Goal: Task Accomplishment & Management: Use online tool/utility

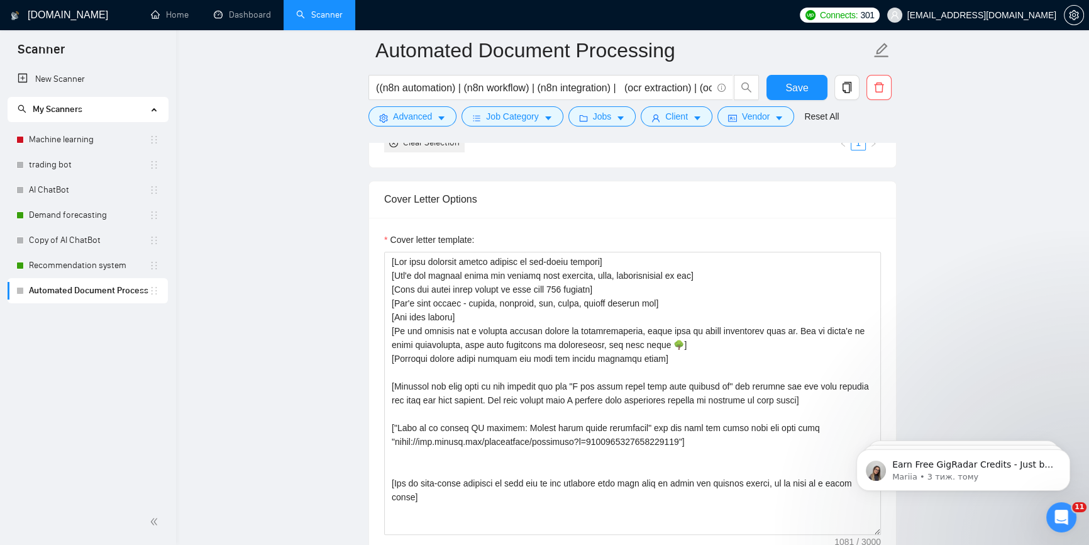
scroll to position [1143, 0]
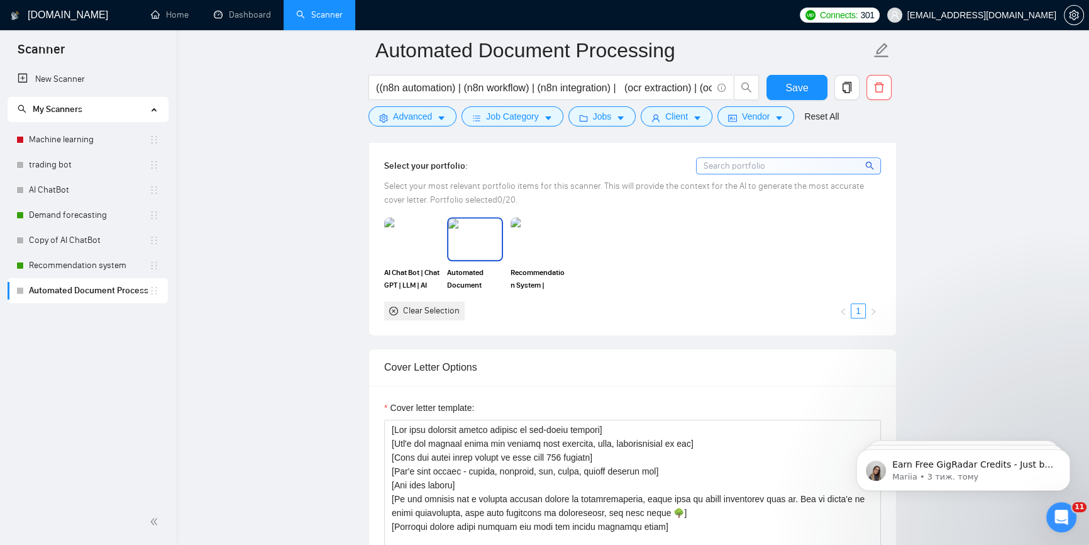
click at [483, 241] on img at bounding box center [474, 239] width 53 height 42
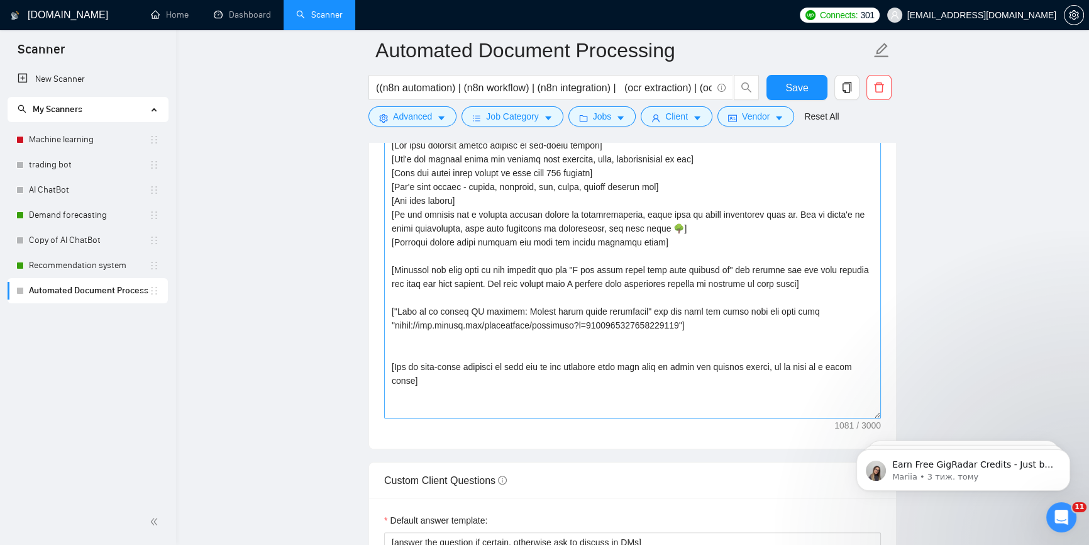
scroll to position [1429, 0]
drag, startPoint x: 514, startPoint y: 309, endPoint x: 629, endPoint y: 308, distance: 114.5
click at [629, 308] on textarea "Cover letter template:" at bounding box center [632, 275] width 497 height 283
paste textarea "utomated Document Processing"
click at [470, 304] on textarea "Cover letter template:" at bounding box center [632, 275] width 497 height 283
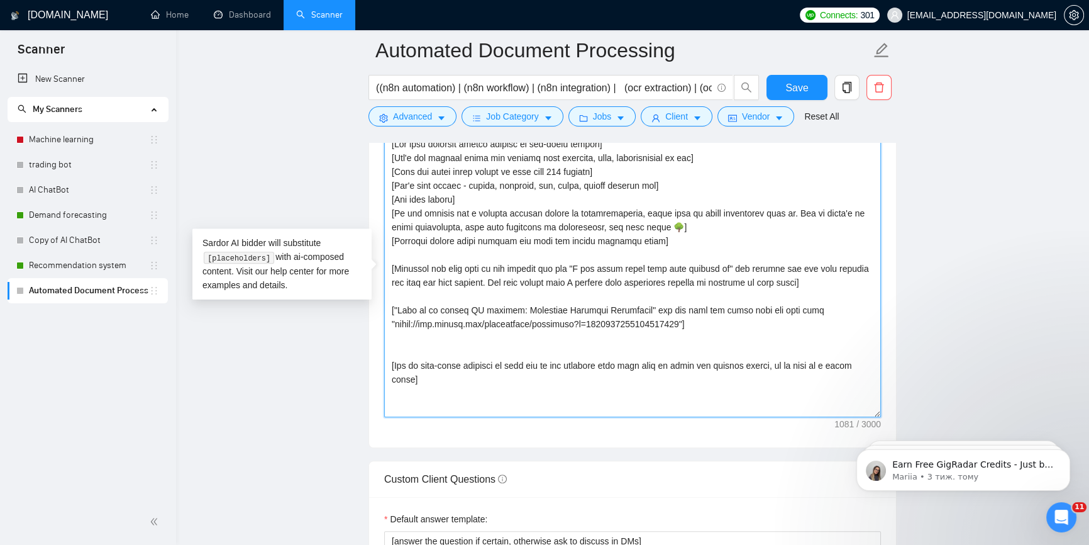
click at [470, 304] on textarea "Cover letter template:" at bounding box center [632, 275] width 497 height 283
click at [471, 306] on textarea "Cover letter template:" at bounding box center [632, 275] width 497 height 283
drag, startPoint x: 685, startPoint y: 320, endPoint x: 394, endPoint y: 321, distance: 290.5
click at [394, 321] on textarea "Cover letter template:" at bounding box center [632, 275] width 497 height 283
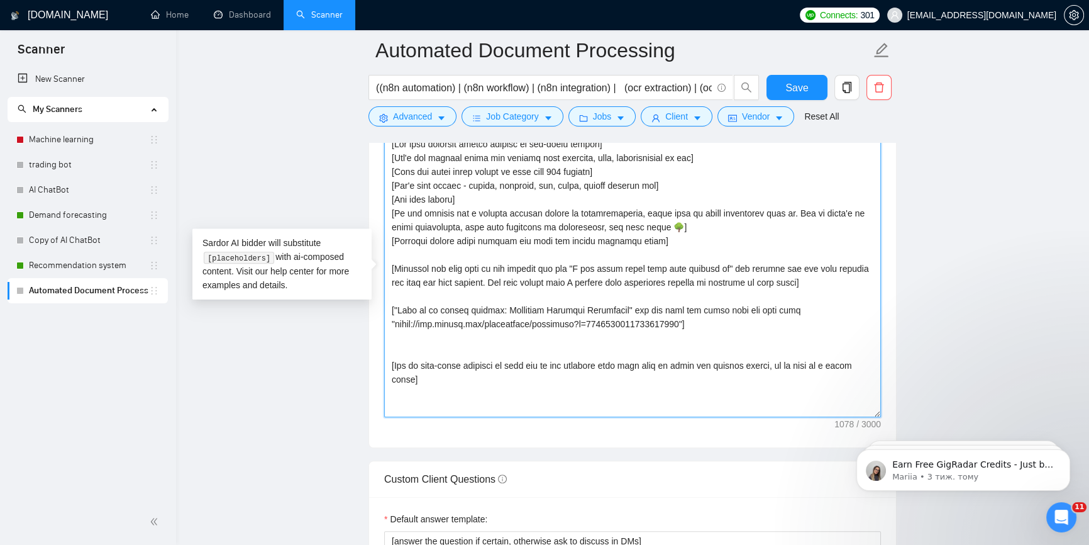
paste textarea "p=1957586126305624064"
drag, startPoint x: 629, startPoint y: 223, endPoint x: 692, endPoint y: 179, distance: 77.6
click at [624, 226] on textarea "Cover letter template:" at bounding box center [632, 275] width 497 height 283
paste textarea
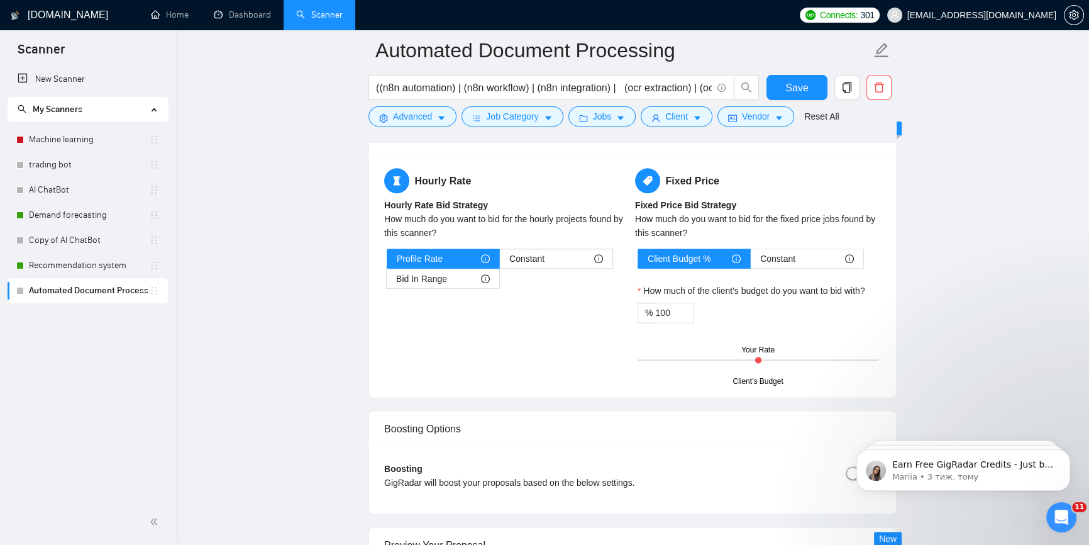
scroll to position [1943, 0]
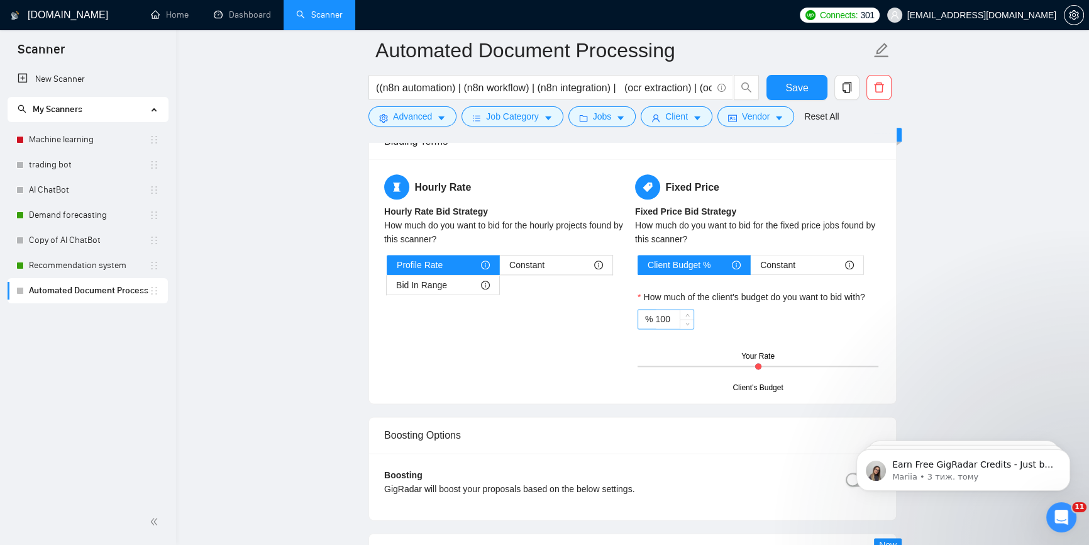
type textarea "[Lor ipsu dolorsit ametco adipisc el sed-doeiu tempori] [Utl'e dol magnaal enim…"
drag, startPoint x: 655, startPoint y: 317, endPoint x: 663, endPoint y: 316, distance: 8.2
click at [663, 316] on input "100" at bounding box center [674, 318] width 38 height 19
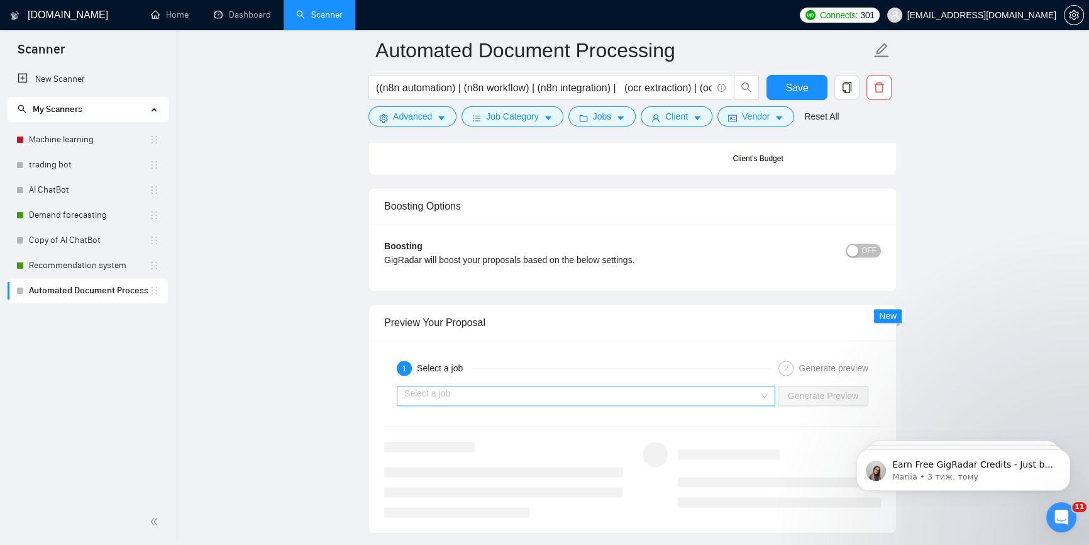
click at [526, 390] on input "search" at bounding box center [581, 395] width 355 height 19
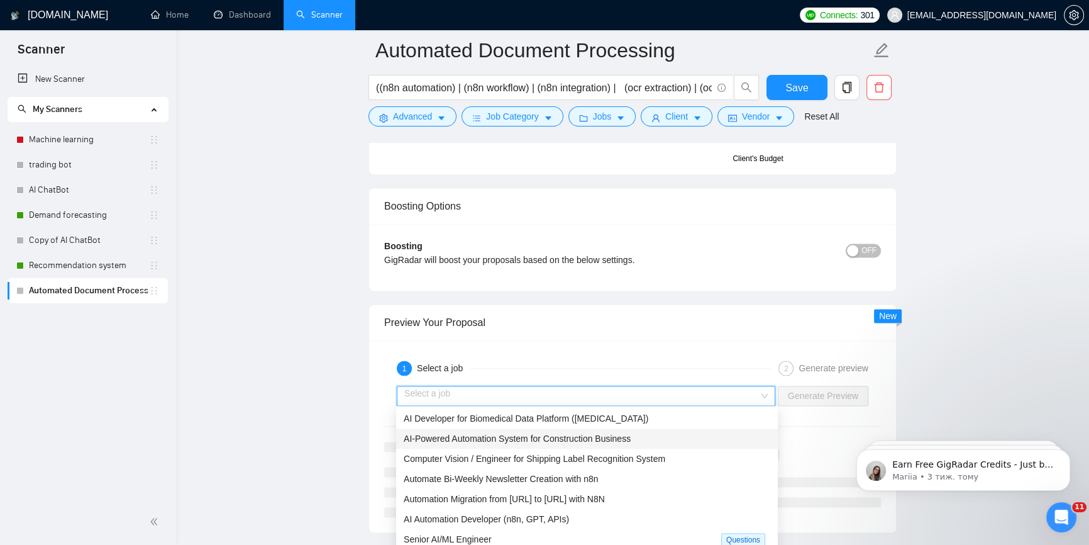
click at [550, 441] on span "AI-Powered Automation System for Construction Business" at bounding box center [517, 438] width 227 height 10
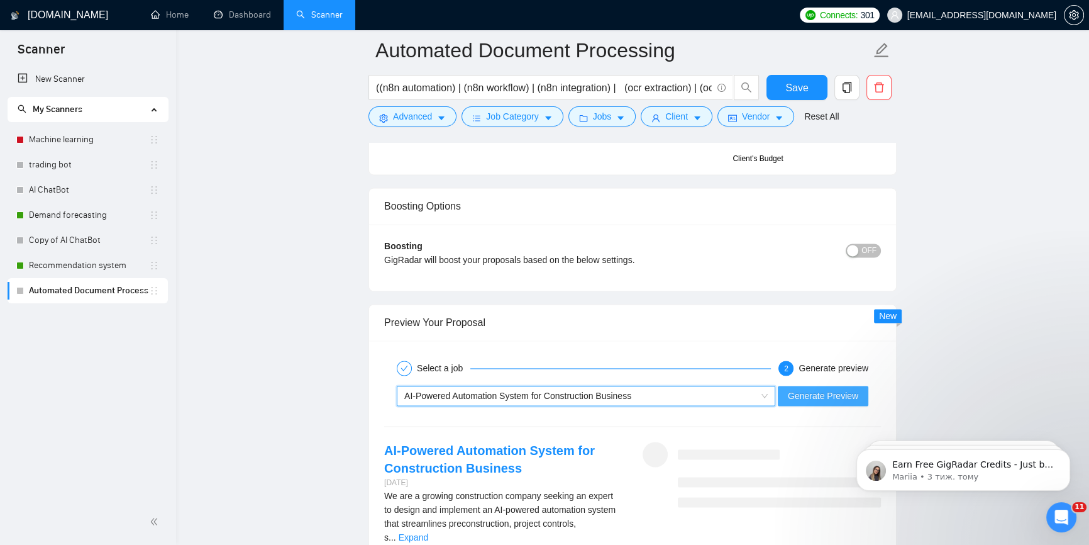
click at [835, 399] on span "Generate Preview" at bounding box center [823, 396] width 70 height 14
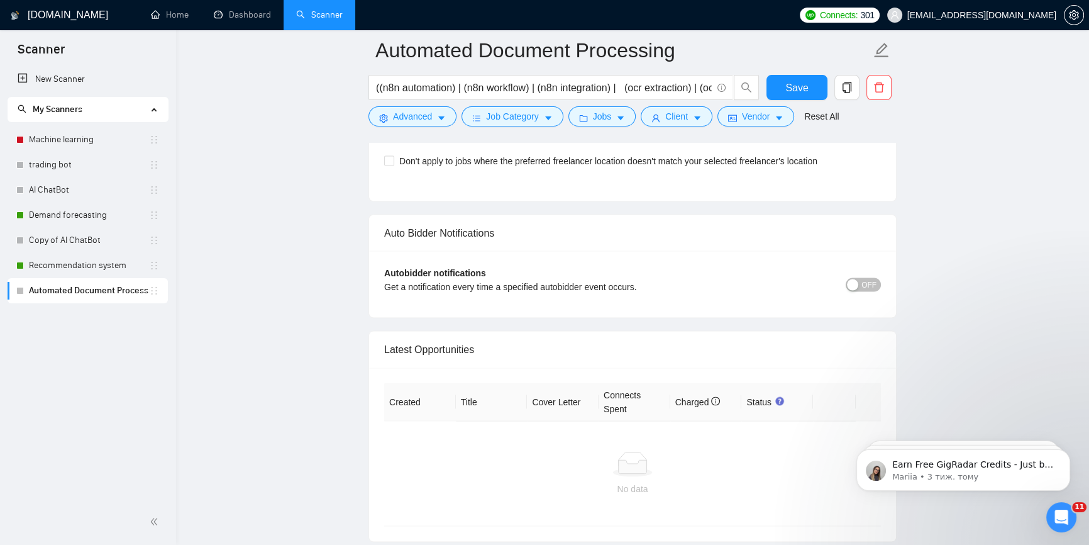
scroll to position [2783, 0]
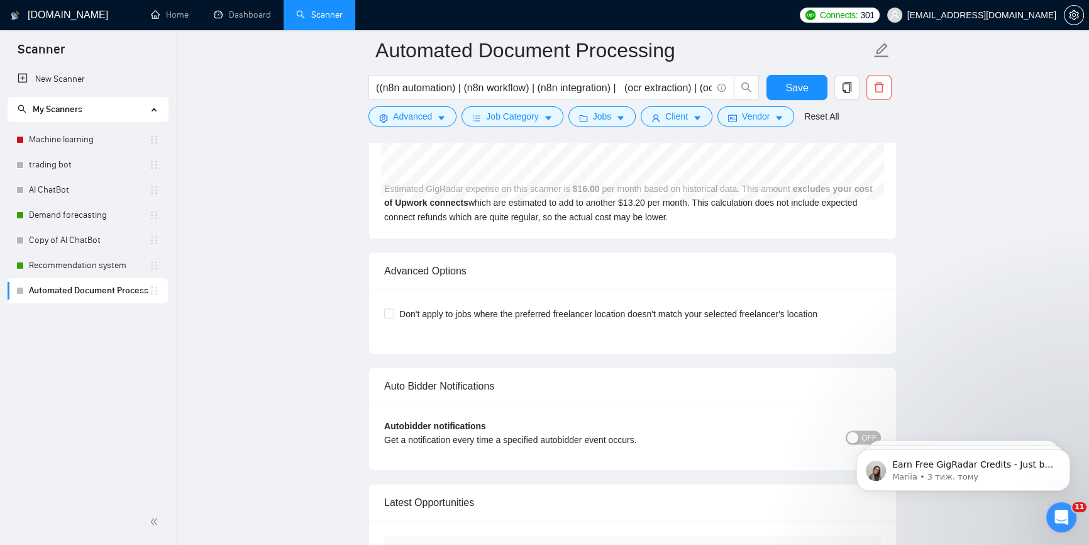
click at [855, 431] on div "button" at bounding box center [852, 436] width 11 height 11
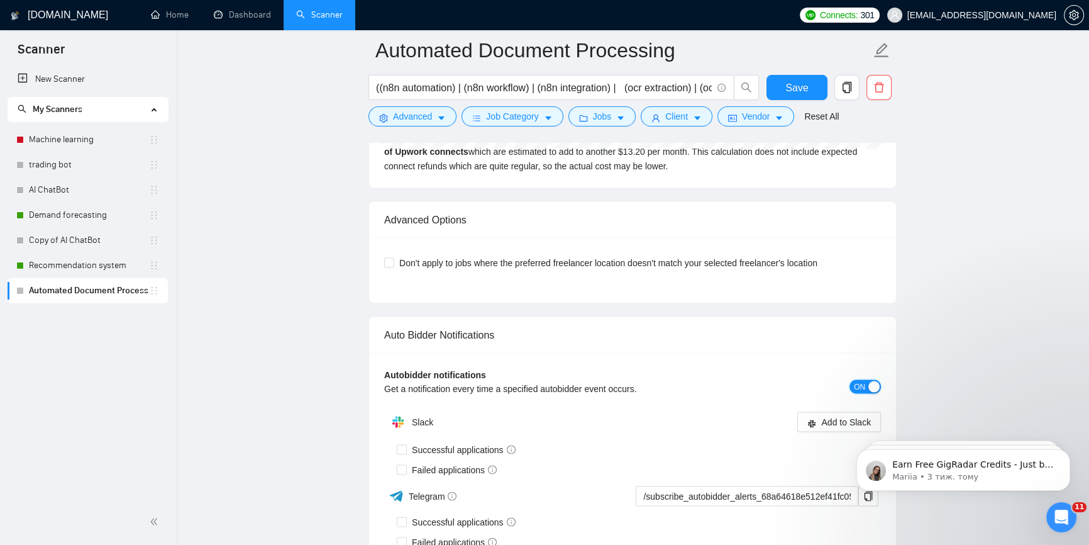
scroll to position [2897, 0]
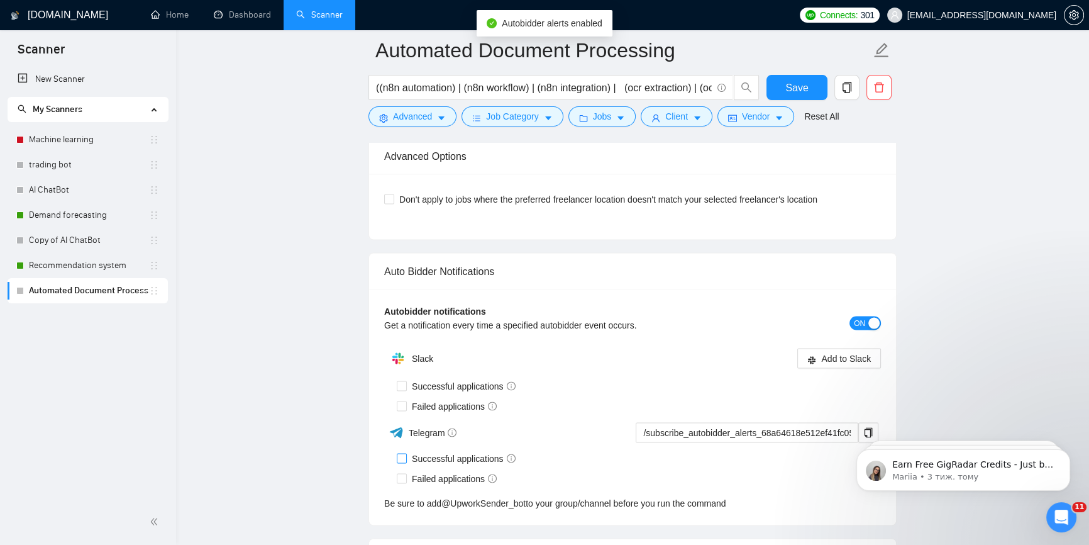
click at [402, 453] on input "Successful applications" at bounding box center [401, 457] width 9 height 9
checkbox input "true"
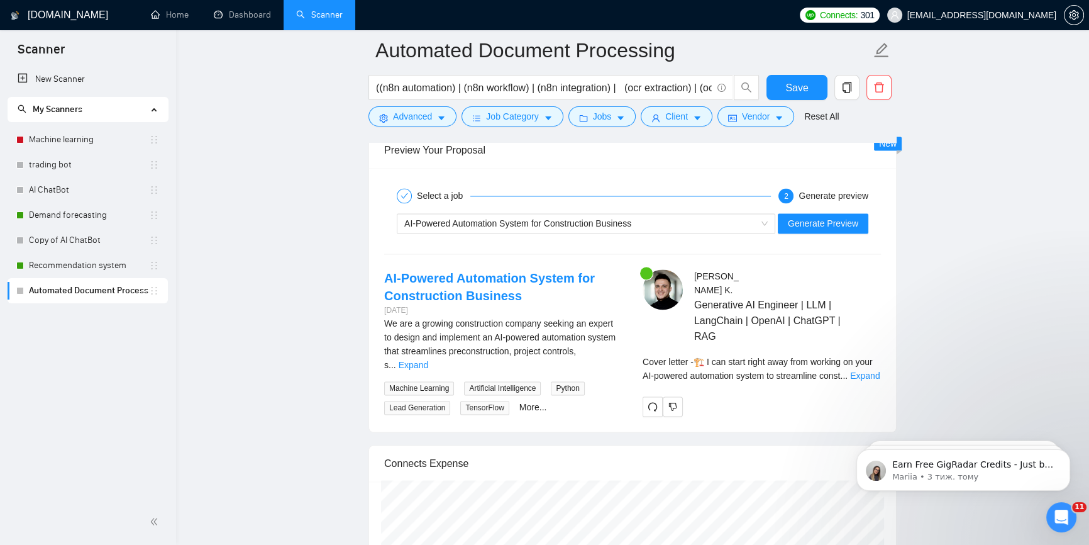
scroll to position [2383, 0]
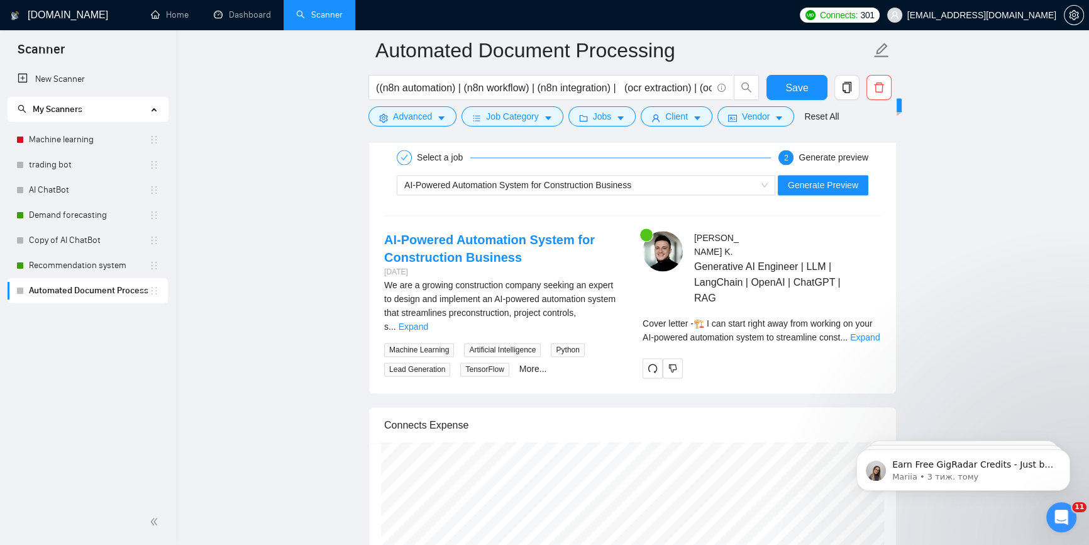
click at [861, 327] on div "Cover letter - 🏗️ I can start right away from working on your AI-powered automa…" at bounding box center [762, 330] width 238 height 28
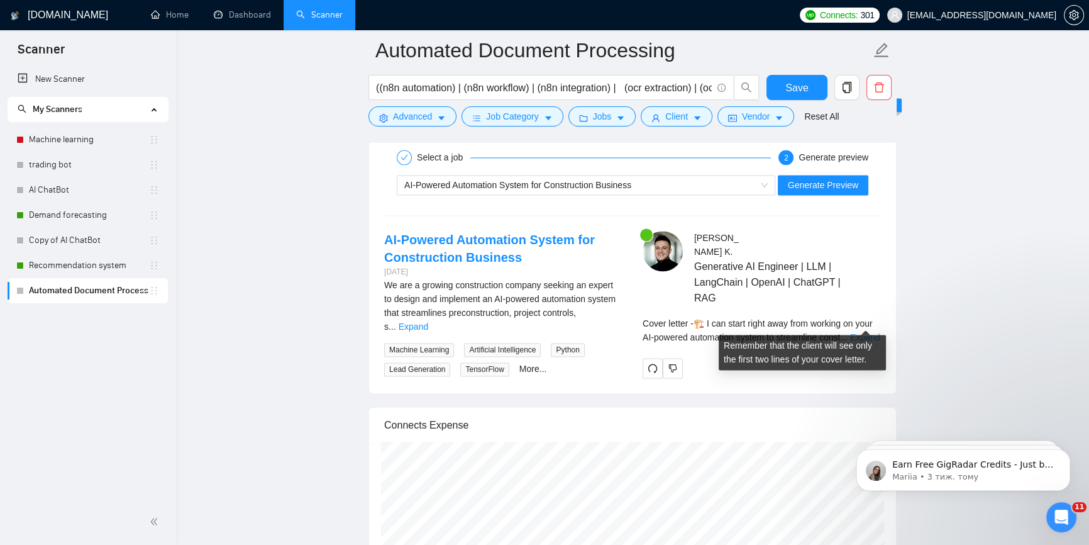
click at [861, 332] on link "Expand" at bounding box center [865, 337] width 30 height 10
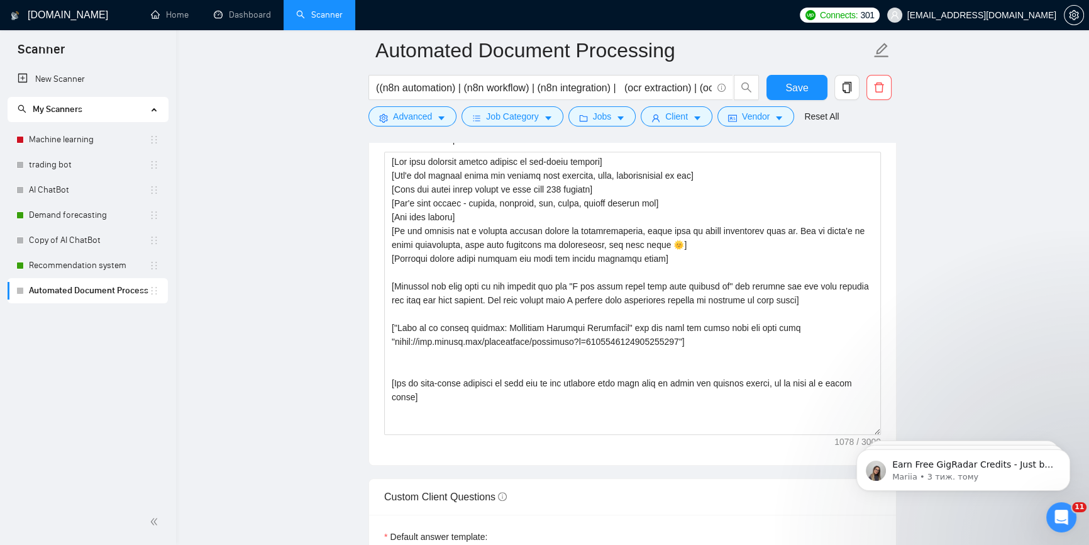
scroll to position [1411, 0]
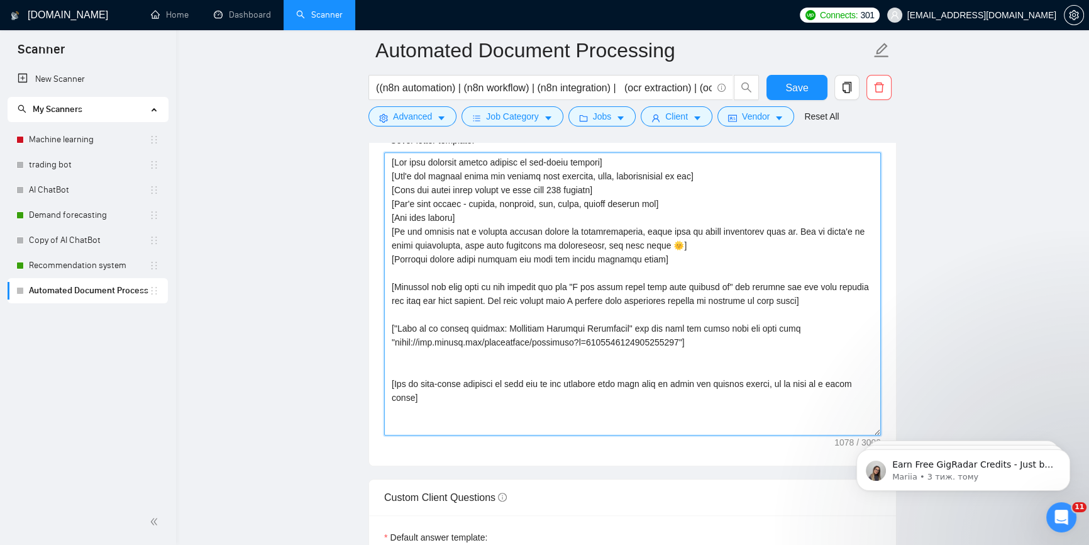
click at [796, 299] on textarea "Cover letter template:" at bounding box center [632, 293] width 497 height 283
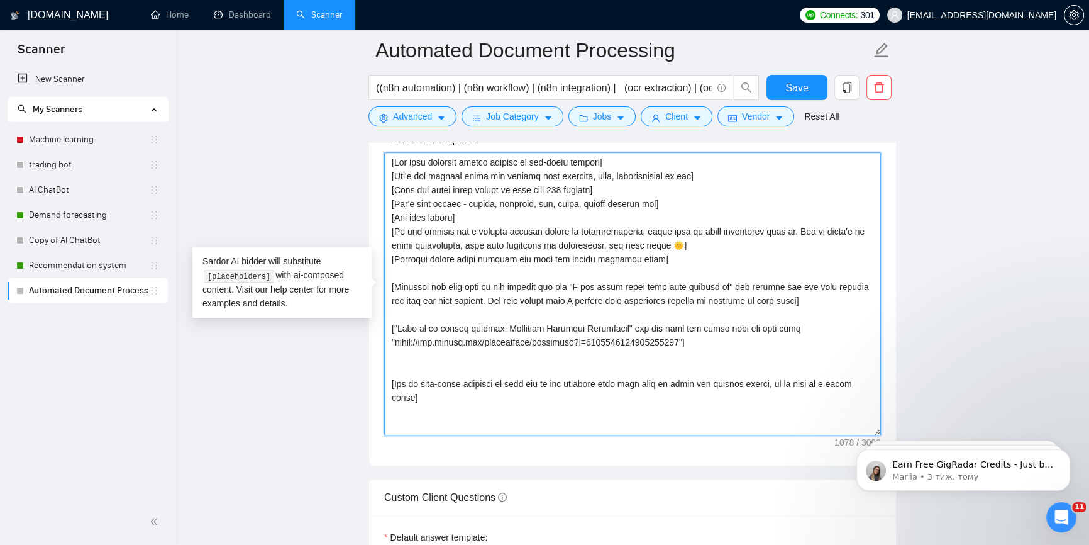
drag, startPoint x: 473, startPoint y: 217, endPoint x: 374, endPoint y: 213, distance: 98.8
click at [372, 214] on div "Cover letter template:" at bounding box center [632, 291] width 527 height 347
click at [425, 215] on textarea "Cover letter template:" at bounding box center [632, 293] width 497 height 283
click at [424, 216] on textarea "Cover letter template:" at bounding box center [632, 293] width 497 height 283
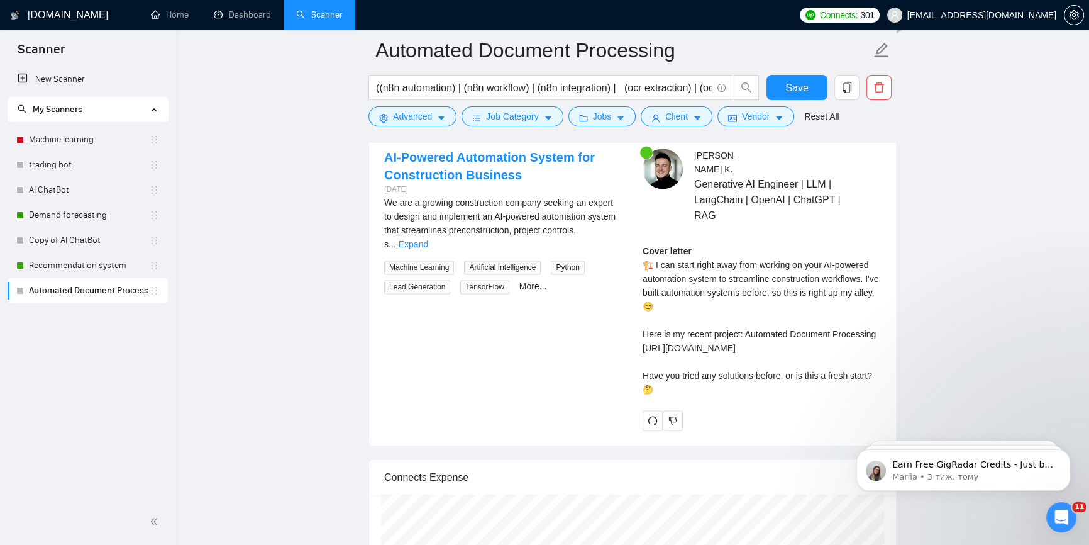
scroll to position [2383, 0]
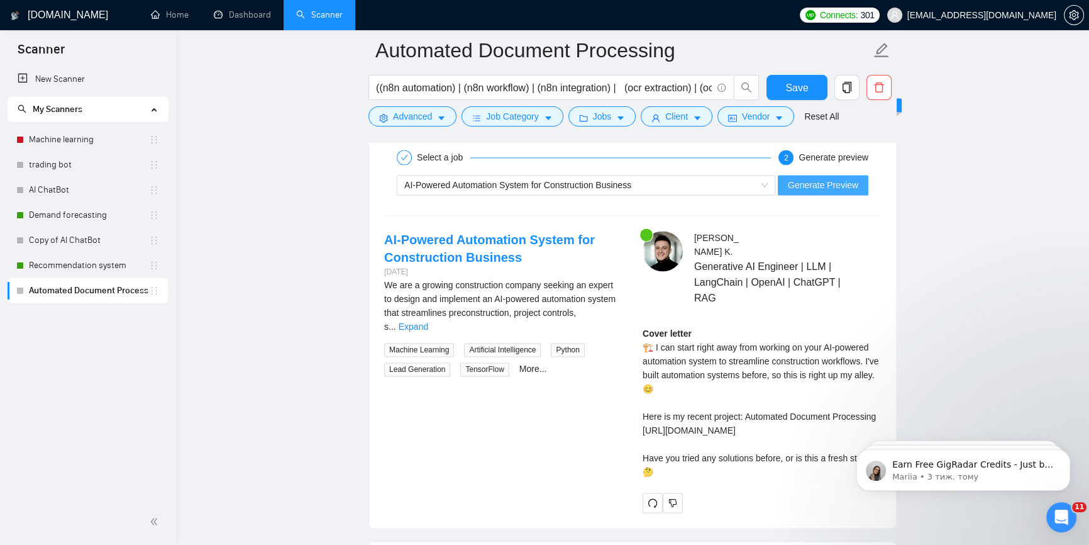
drag, startPoint x: 830, startPoint y: 179, endPoint x: 852, endPoint y: 196, distance: 28.2
click at [830, 179] on span "Generate Preview" at bounding box center [823, 185] width 70 height 14
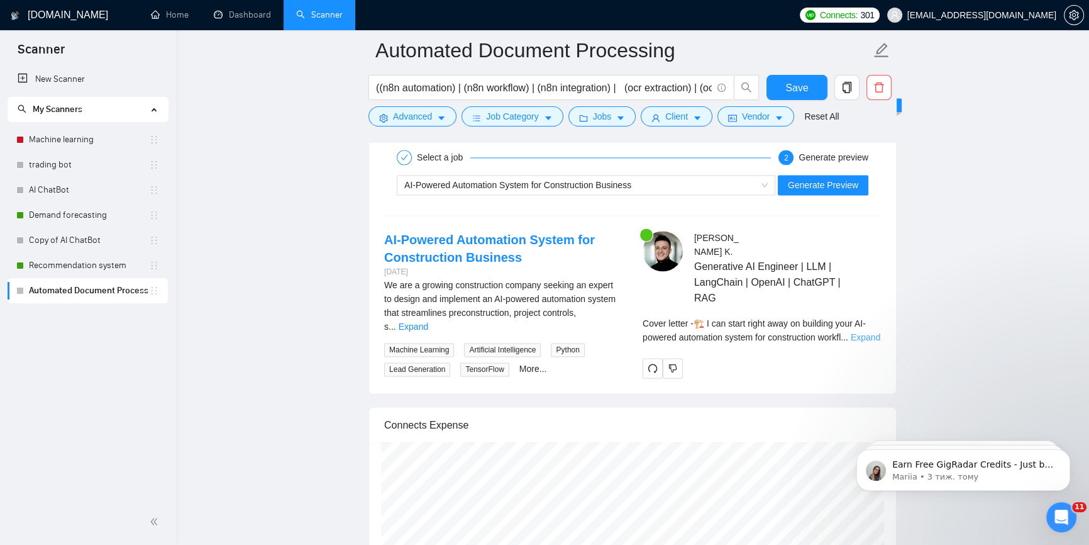
click at [866, 332] on link "Expand" at bounding box center [866, 337] width 30 height 10
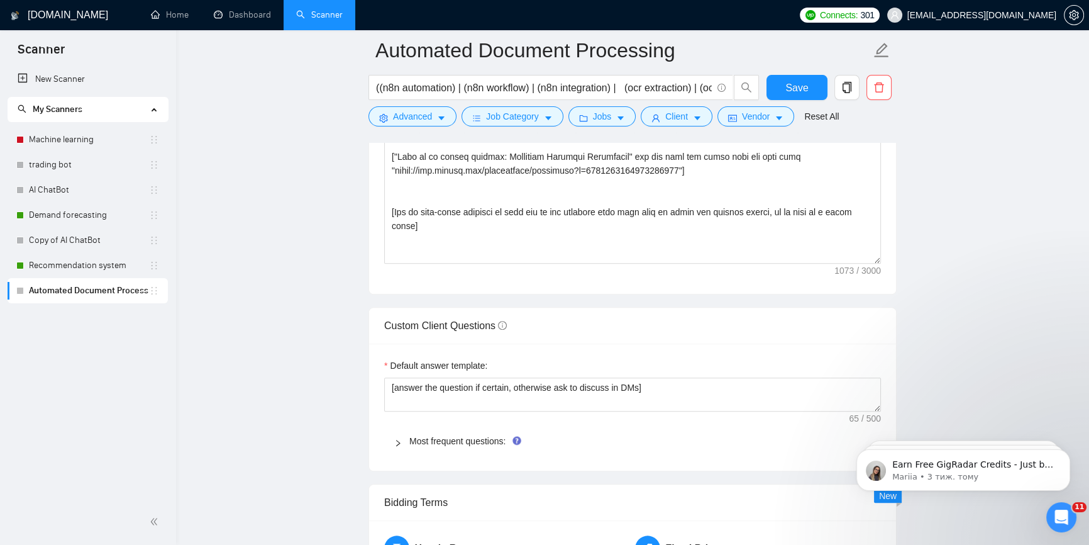
scroll to position [1411, 0]
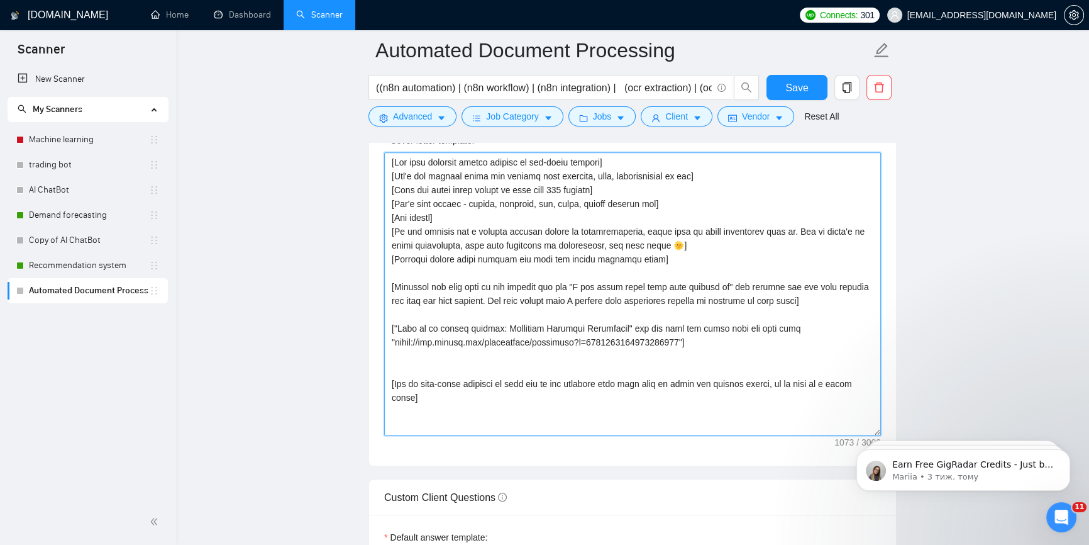
click at [455, 314] on textarea "Cover letter template:" at bounding box center [632, 293] width 497 height 283
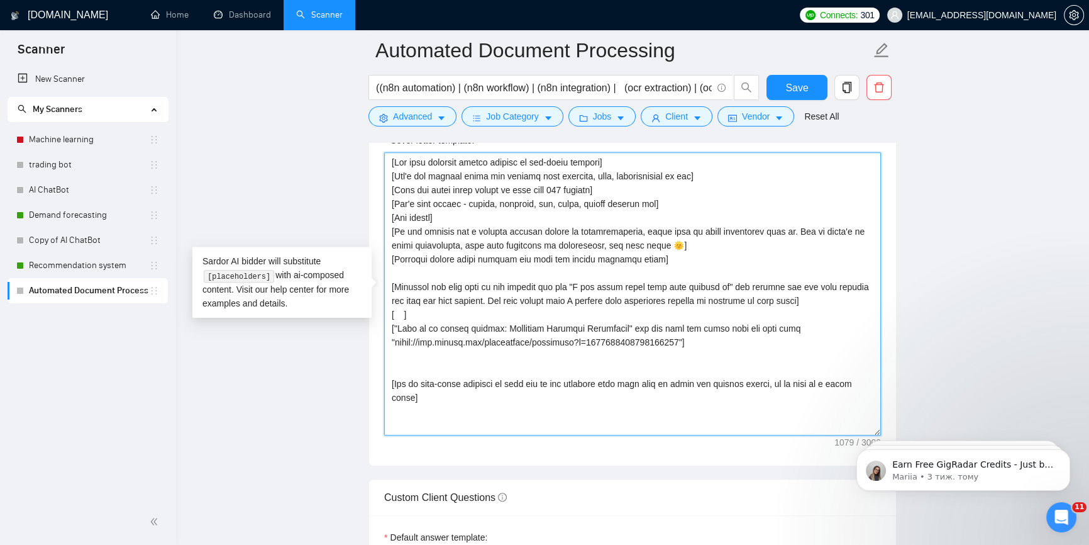
click at [402, 313] on textarea "Cover letter template:" at bounding box center [632, 293] width 497 height 283
click at [397, 314] on textarea "Cover letter template:" at bounding box center [632, 293] width 497 height 283
click at [401, 313] on textarea "Cover letter template:" at bounding box center [632, 293] width 497 height 283
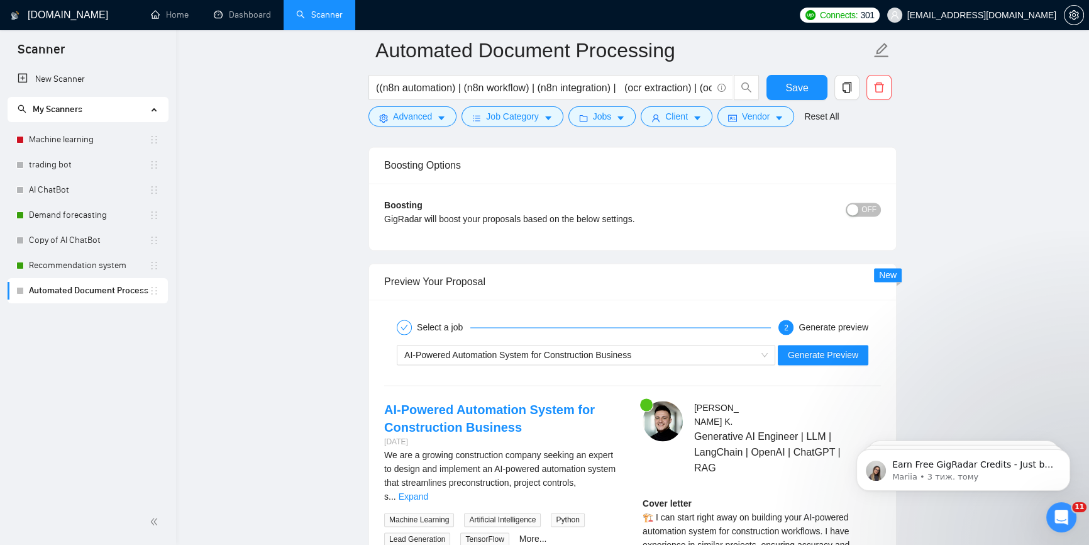
scroll to position [2268, 0]
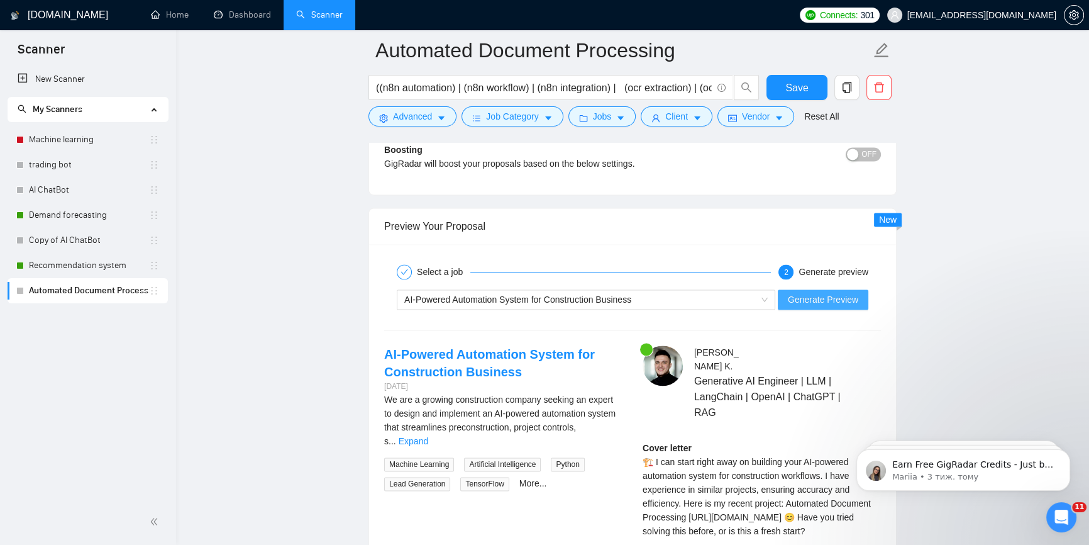
click at [833, 293] on span "Generate Preview" at bounding box center [823, 299] width 70 height 14
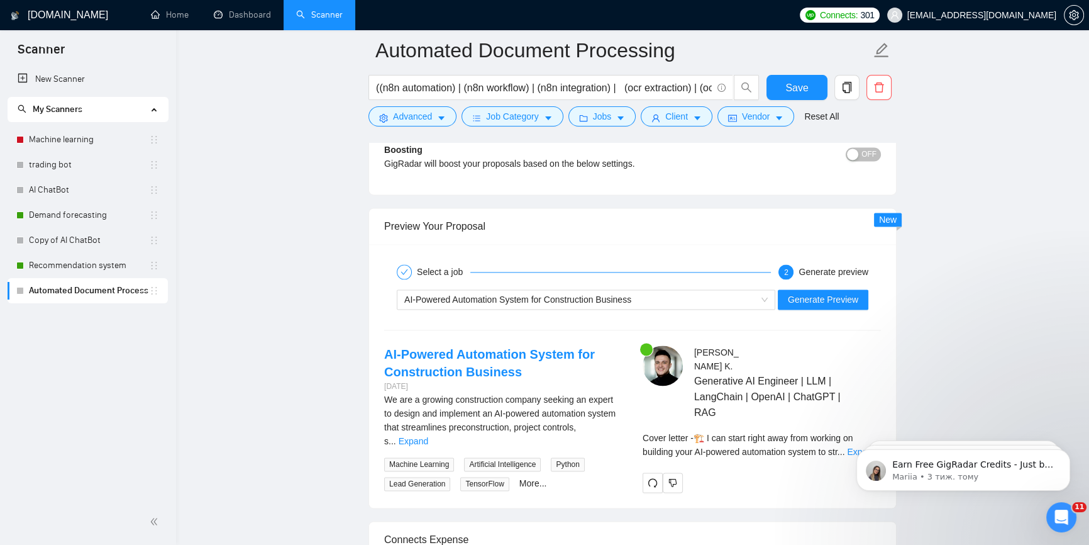
click at [858, 437] on body "Earn Free GigRadar Credits - Just by Sharing Your Story! 💬 Want more credits fo…" at bounding box center [963, 467] width 241 height 78
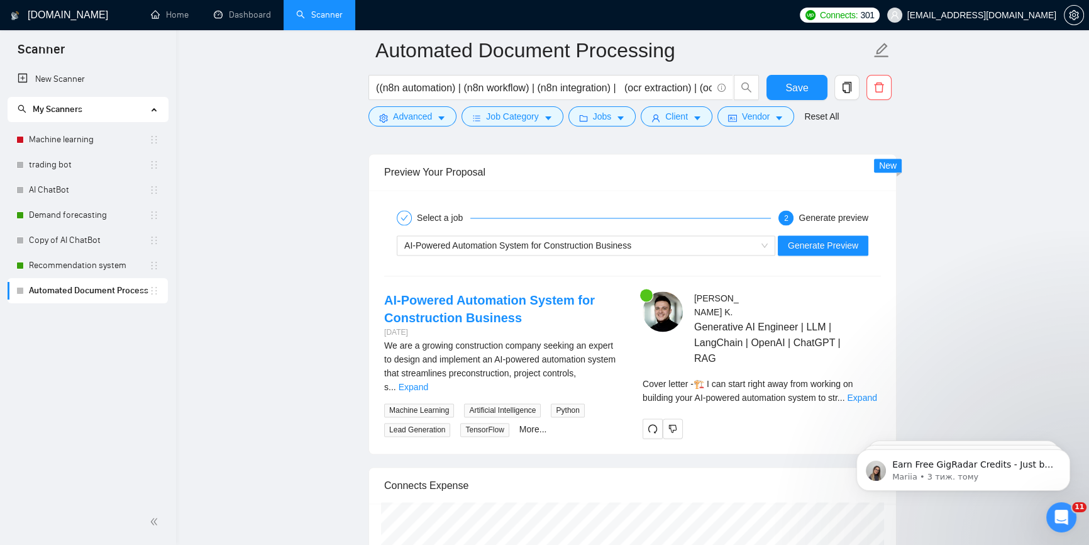
scroll to position [2383, 0]
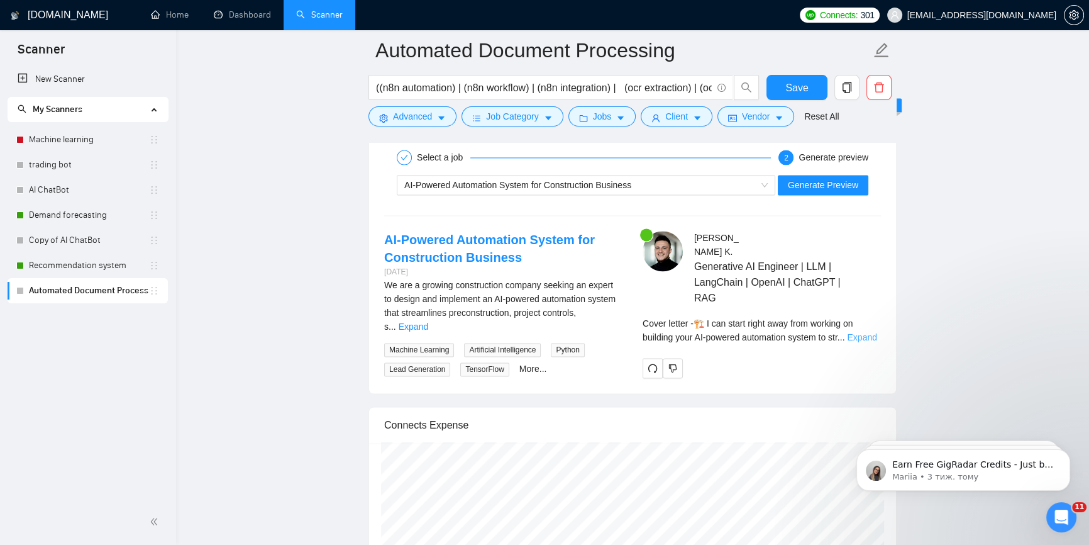
click at [857, 332] on link "Expand" at bounding box center [862, 337] width 30 height 10
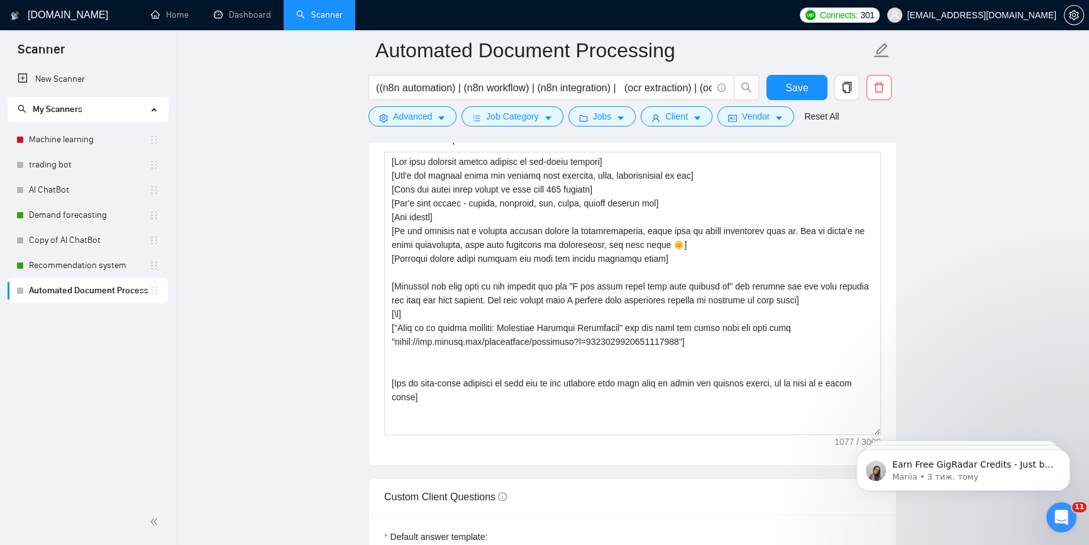
scroll to position [1411, 0]
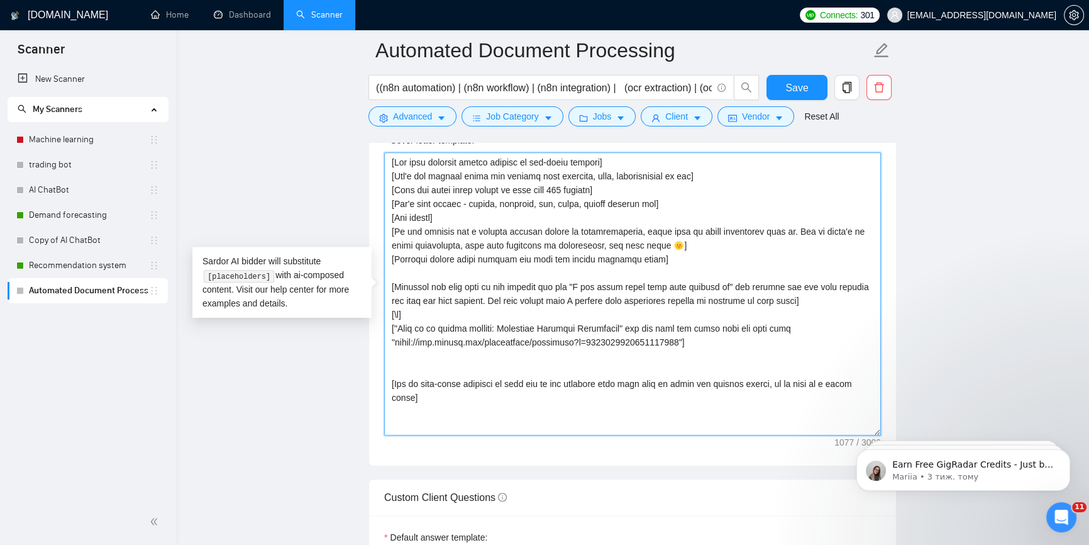
drag, startPoint x: 506, startPoint y: 382, endPoint x: 408, endPoint y: 397, distance: 99.3
click at [408, 397] on textarea "Cover letter template:" at bounding box center [632, 293] width 497 height 283
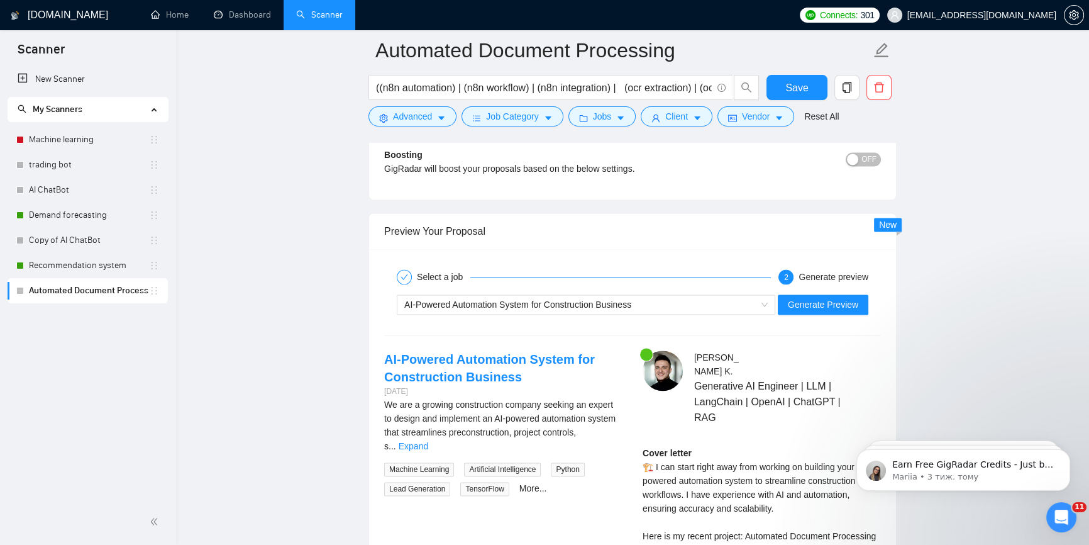
scroll to position [2326, 0]
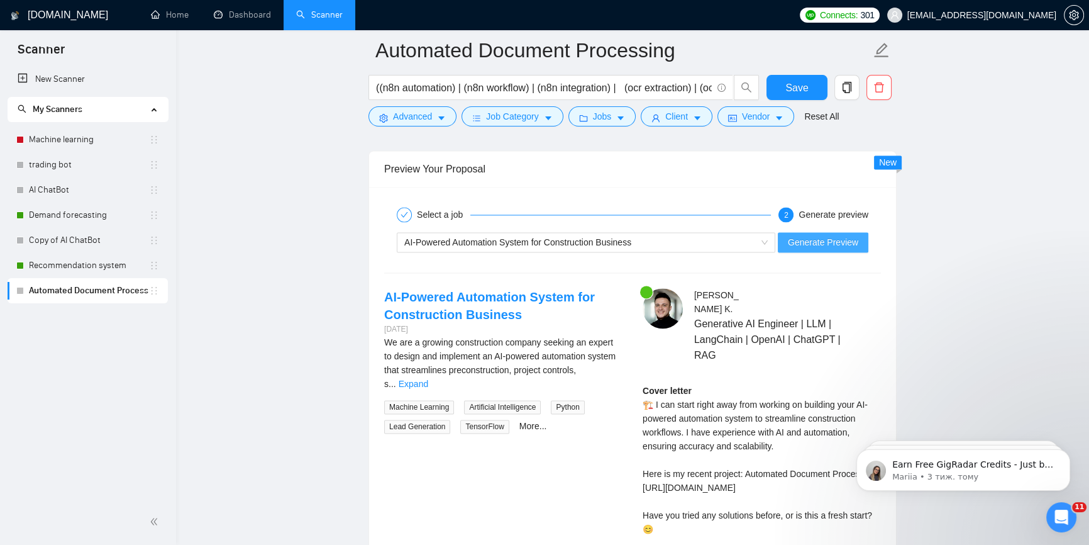
click at [836, 237] on span "Generate Preview" at bounding box center [823, 242] width 70 height 14
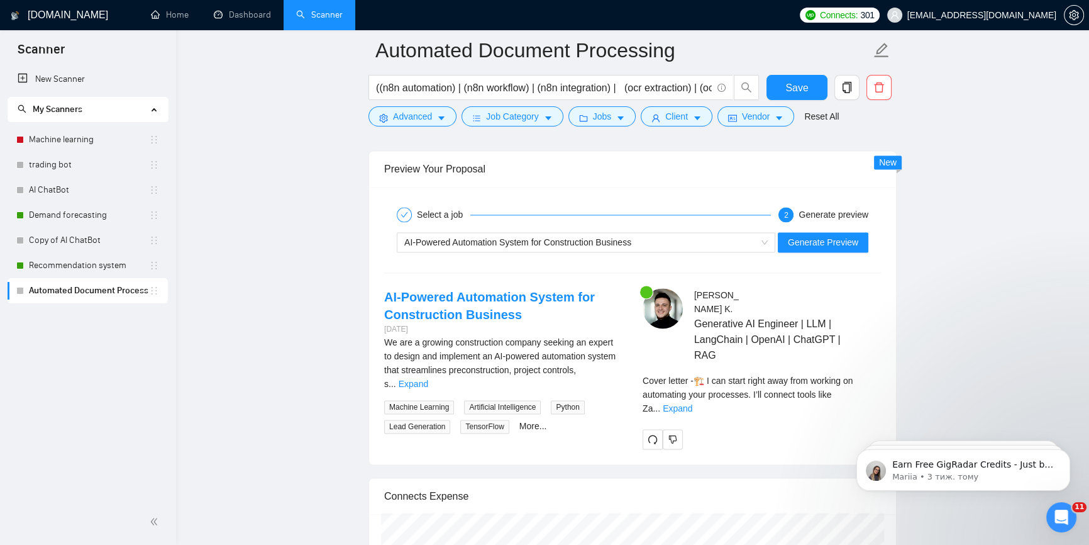
click at [861, 389] on div "Cover letter - 🏗️ I can start right away from working on automating your proces…" at bounding box center [762, 399] width 238 height 50
click at [692, 403] on link "Expand" at bounding box center [678, 408] width 30 height 10
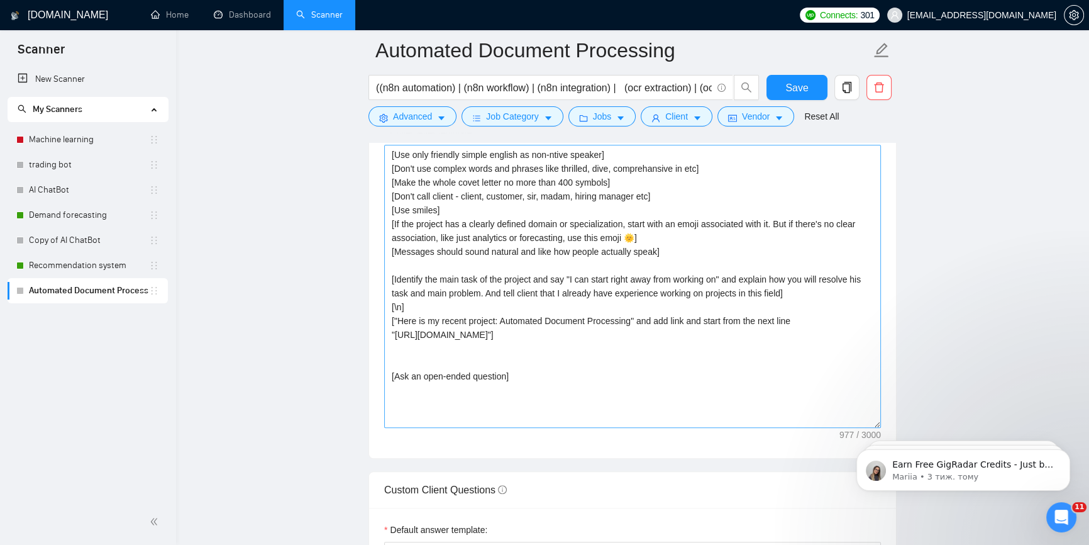
scroll to position [1353, 0]
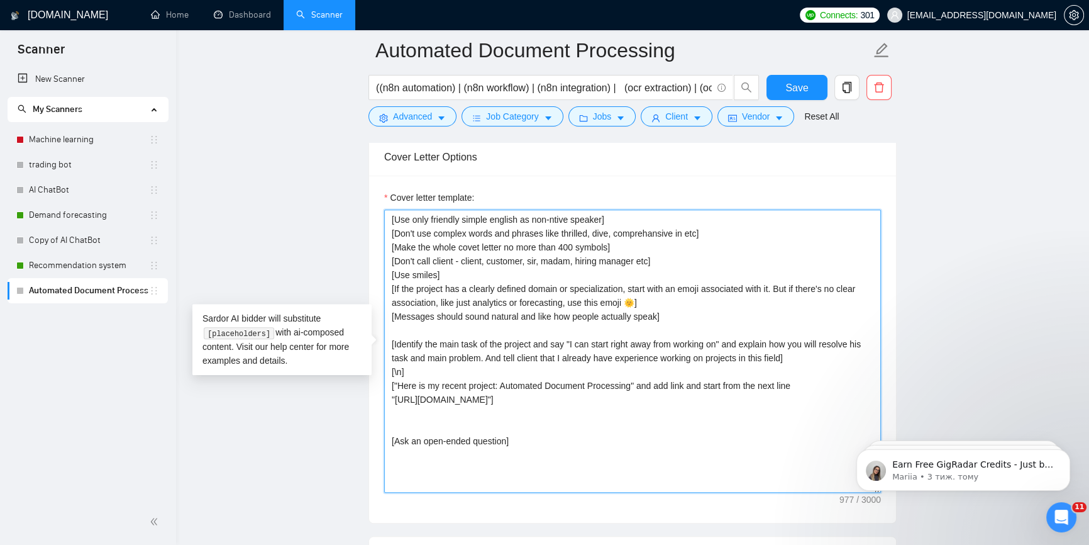
click at [591, 434] on textarea "[Use only friendly simple english as non-ntive speaker] [Don't use complex word…" at bounding box center [632, 350] width 497 height 283
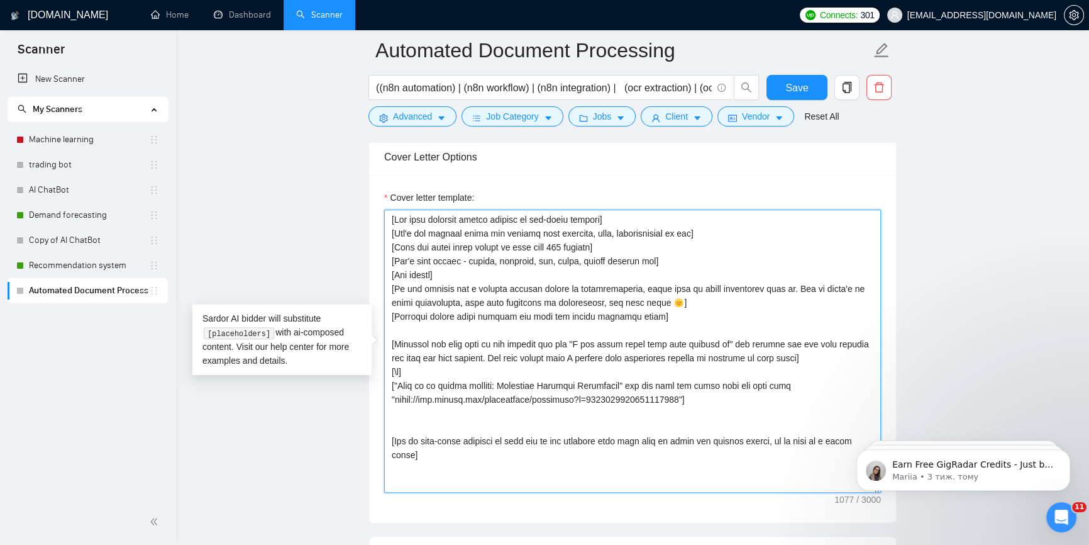
click at [587, 431] on textarea "Cover letter template:" at bounding box center [632, 350] width 497 height 283
click at [489, 438] on textarea "Cover letter template:" at bounding box center [632, 350] width 497 height 283
drag, startPoint x: 509, startPoint y: 438, endPoint x: 408, endPoint y: 450, distance: 101.4
click at [408, 450] on textarea "Cover letter template:" at bounding box center [632, 350] width 497 height 283
paste textarea "Ask if he wants to receive a plan and estimate for the projec"
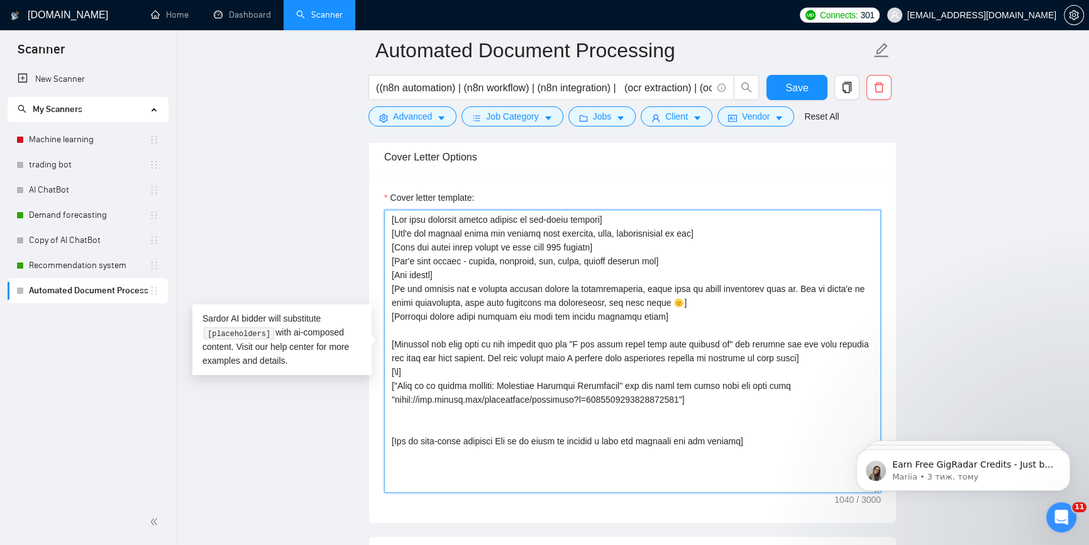
drag, startPoint x: 510, startPoint y: 441, endPoint x: 525, endPoint y: 441, distance: 15.1
click at [525, 440] on textarea "Cover letter template:" at bounding box center [632, 350] width 497 height 283
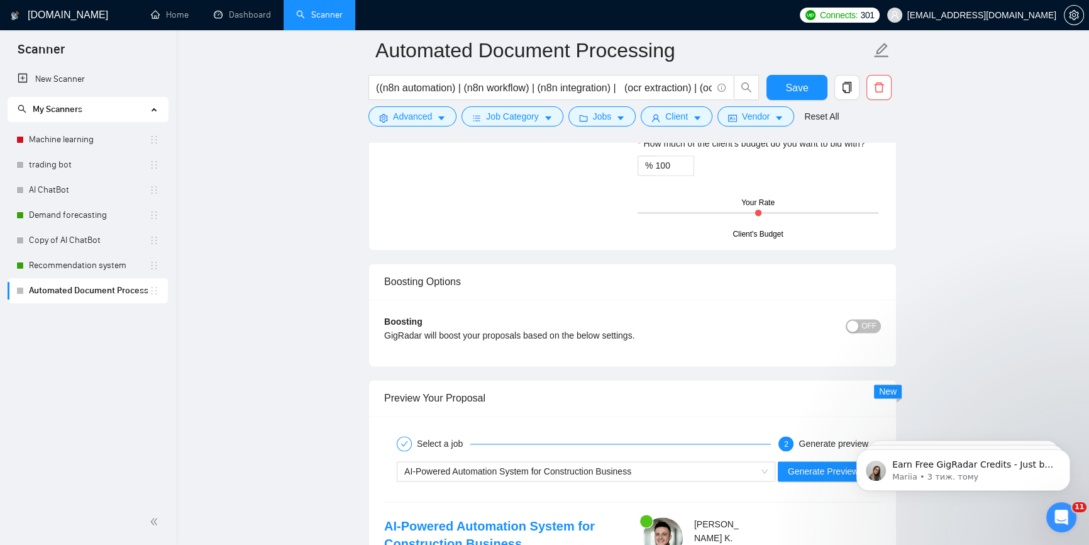
scroll to position [2154, 0]
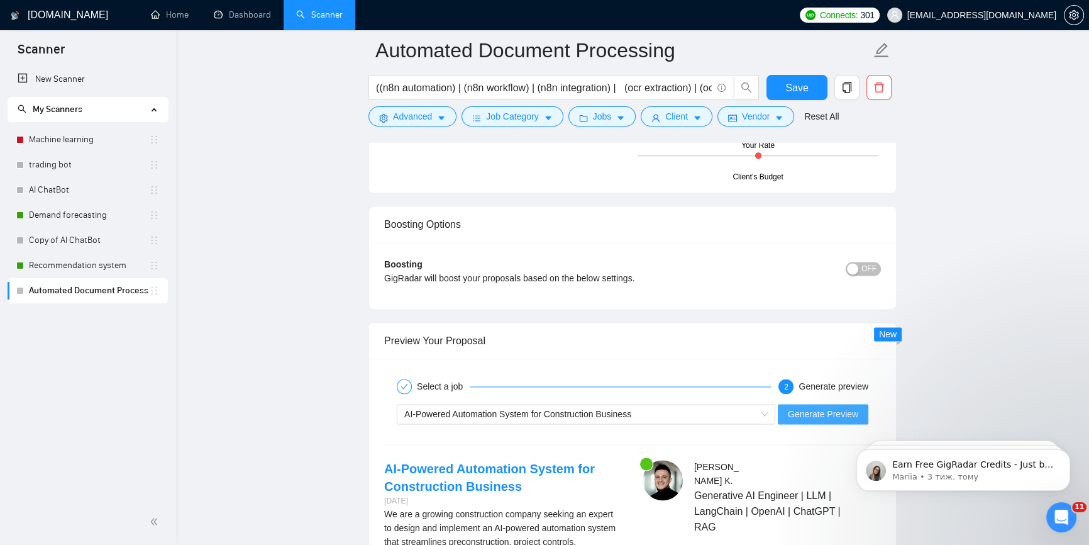
click at [834, 411] on span "Generate Preview" at bounding box center [823, 414] width 70 height 14
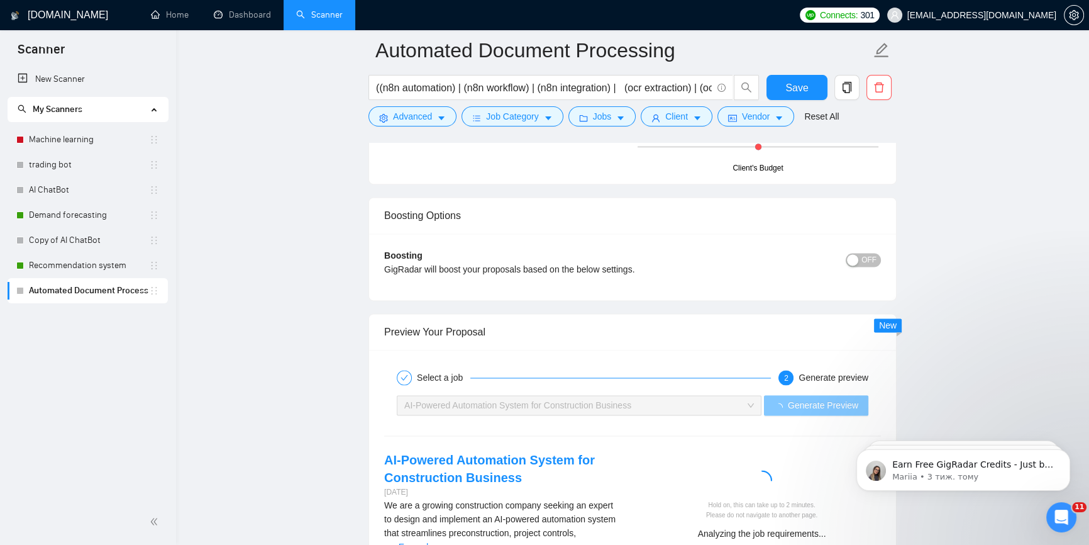
scroll to position [2383, 0]
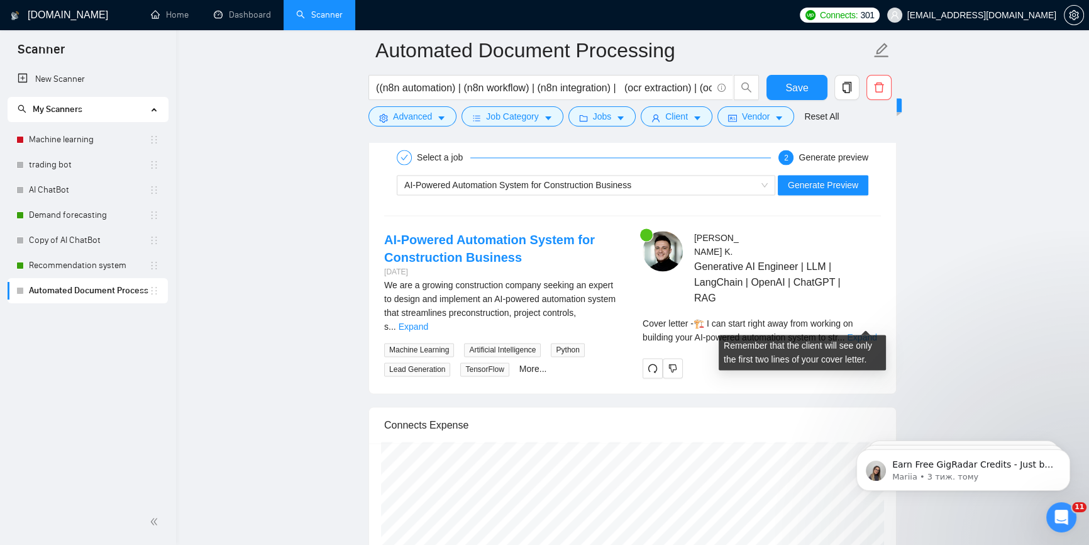
click at [871, 332] on link "Expand" at bounding box center [862, 337] width 30 height 10
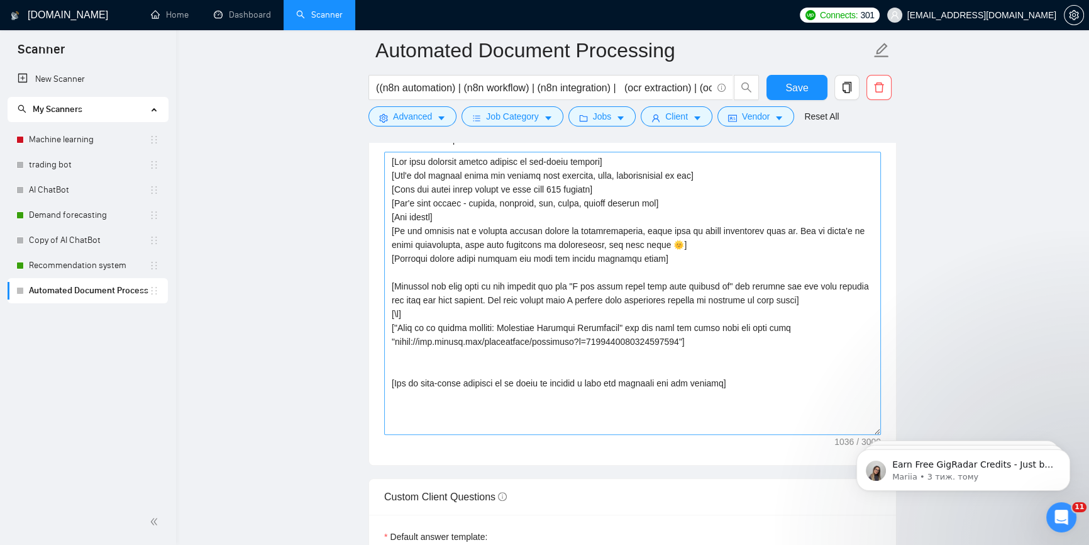
scroll to position [1411, 0]
click at [597, 380] on textarea "Cover letter template:" at bounding box center [632, 293] width 497 height 283
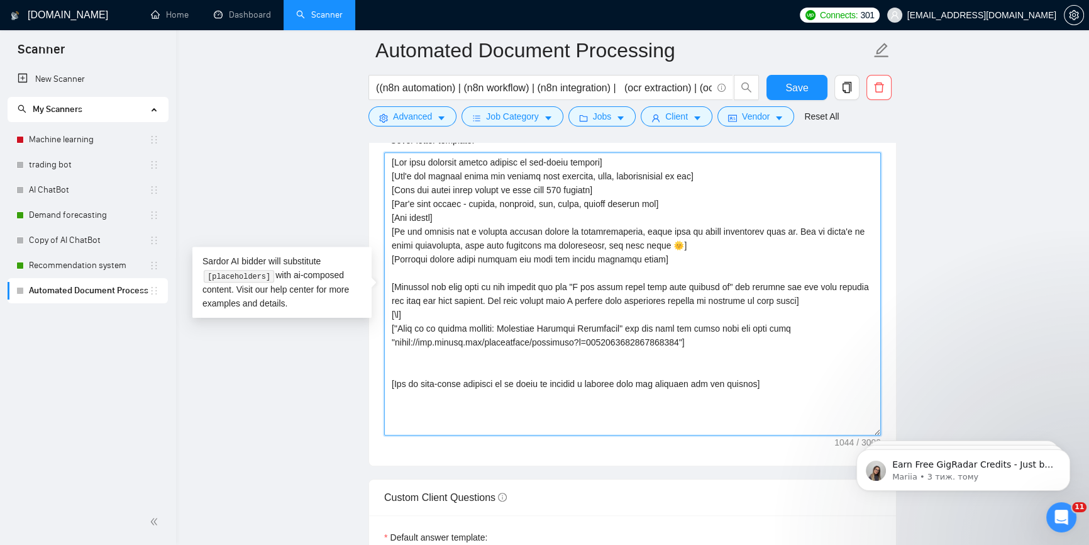
click at [618, 385] on textarea "Cover letter template:" at bounding box center [632, 293] width 497 height 283
paste textarea "Detailed"
click at [602, 380] on textarea "Cover letter template:" at bounding box center [632, 293] width 497 height 283
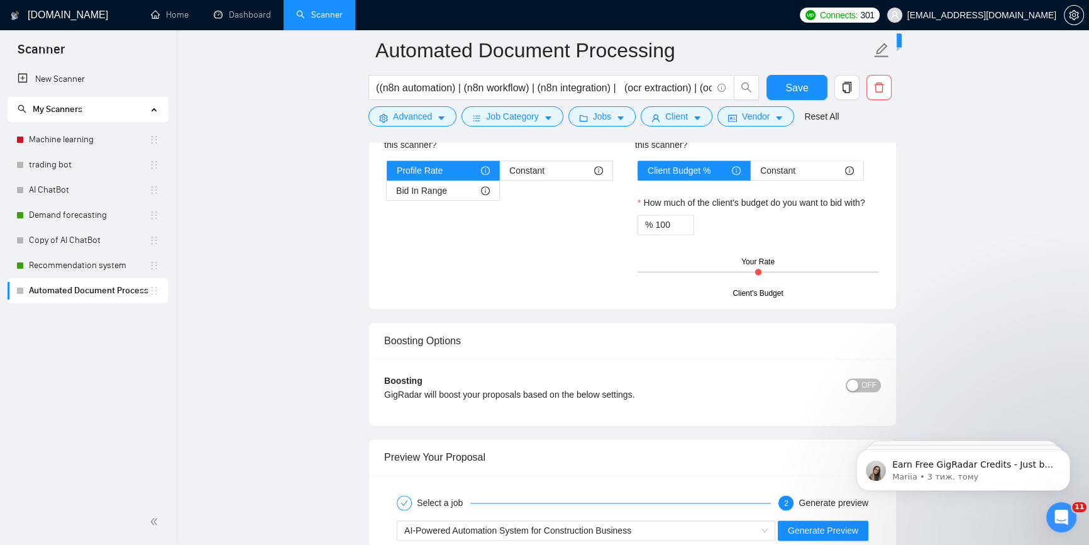
scroll to position [2154, 0]
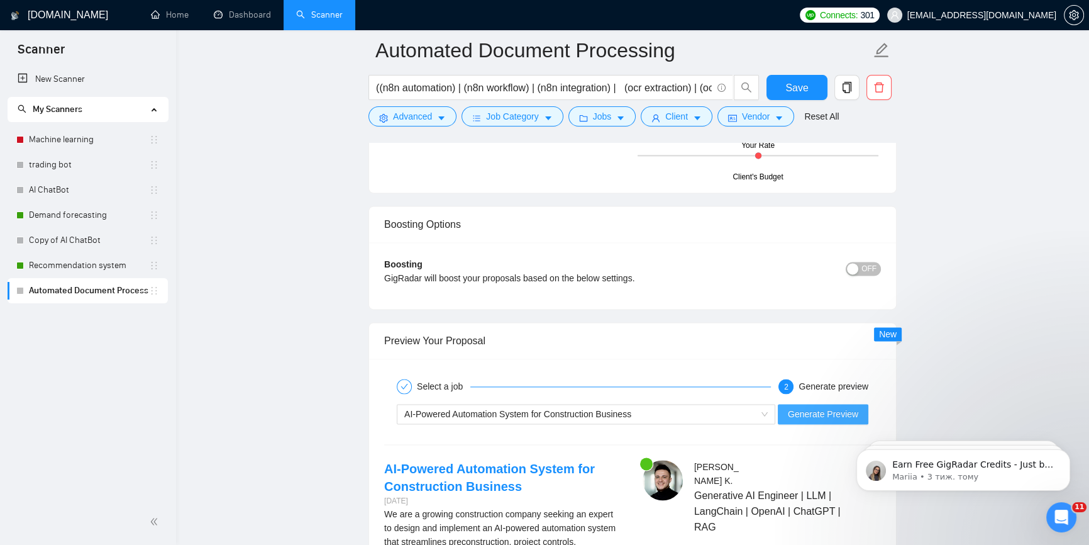
click at [806, 416] on span "Generate Preview" at bounding box center [823, 414] width 70 height 14
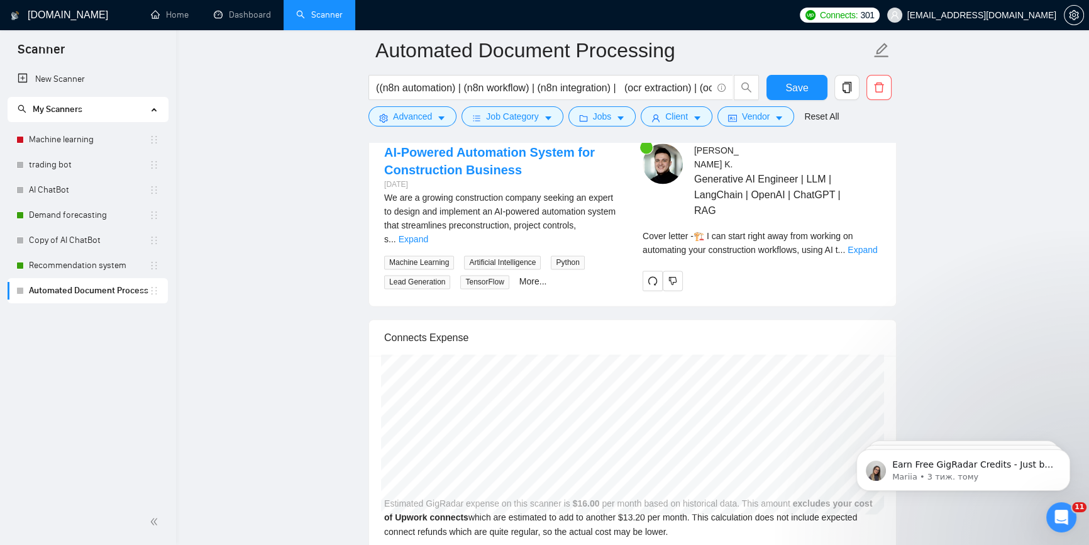
scroll to position [2383, 0]
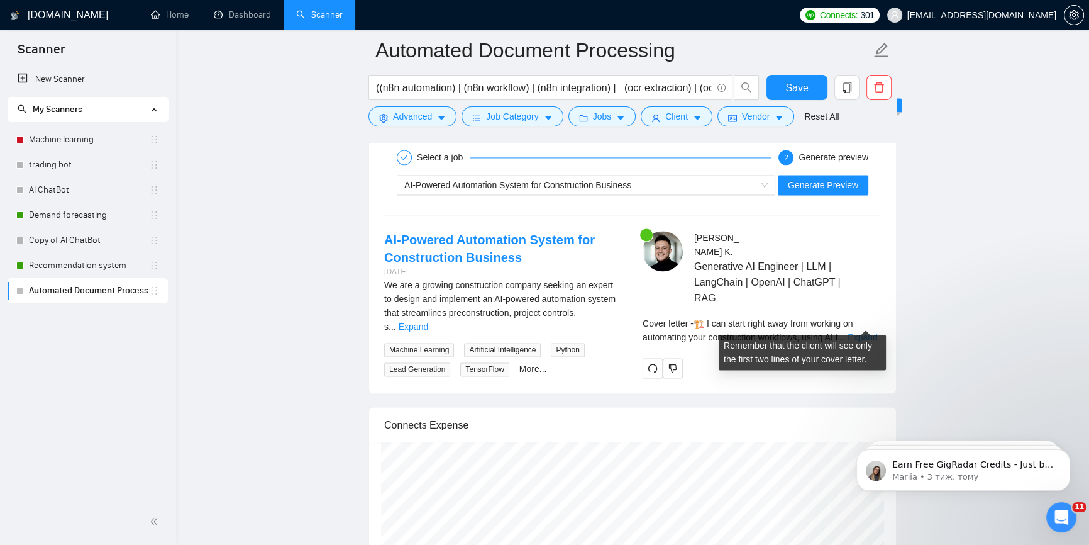
click at [868, 332] on link "Expand" at bounding box center [863, 337] width 30 height 10
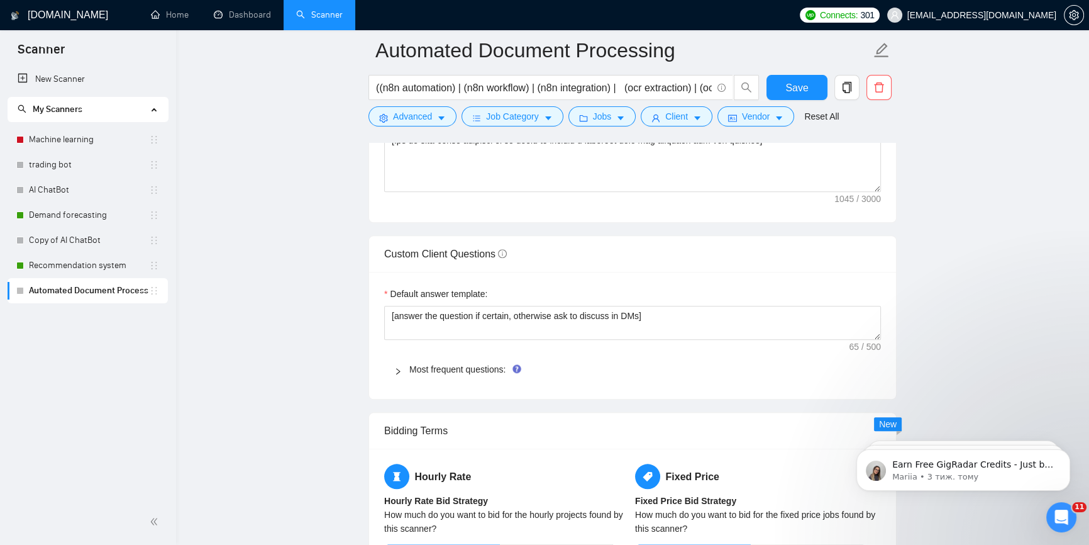
scroll to position [1525, 0]
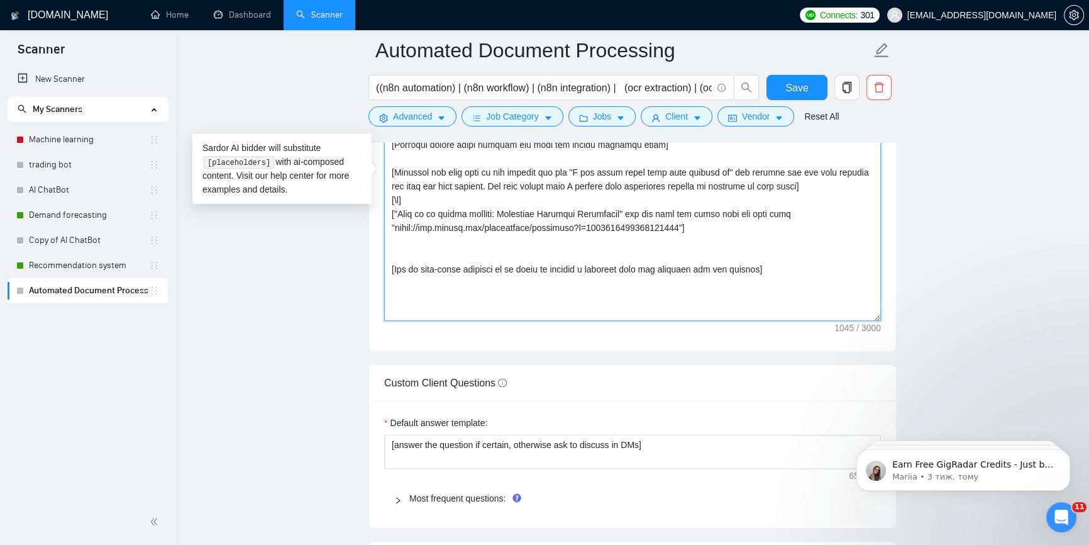
drag, startPoint x: 786, startPoint y: 276, endPoint x: 319, endPoint y: 267, distance: 466.7
click at [319, 267] on main "Automated Document Processing ((n8n automation) | (n8n workflow) | (n8n integra…" at bounding box center [632, 384] width 873 height 3718
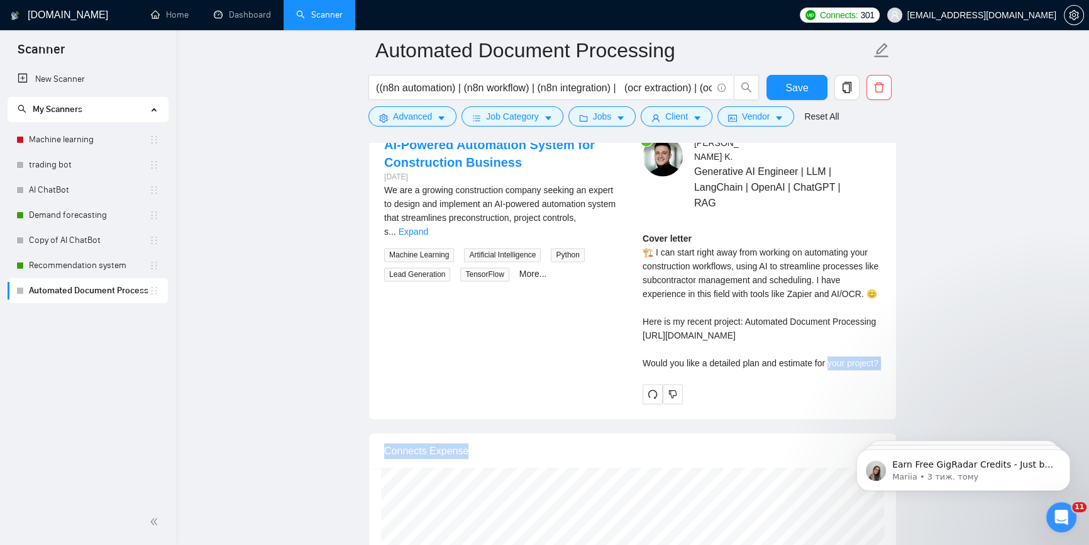
scroll to position [2497, 0]
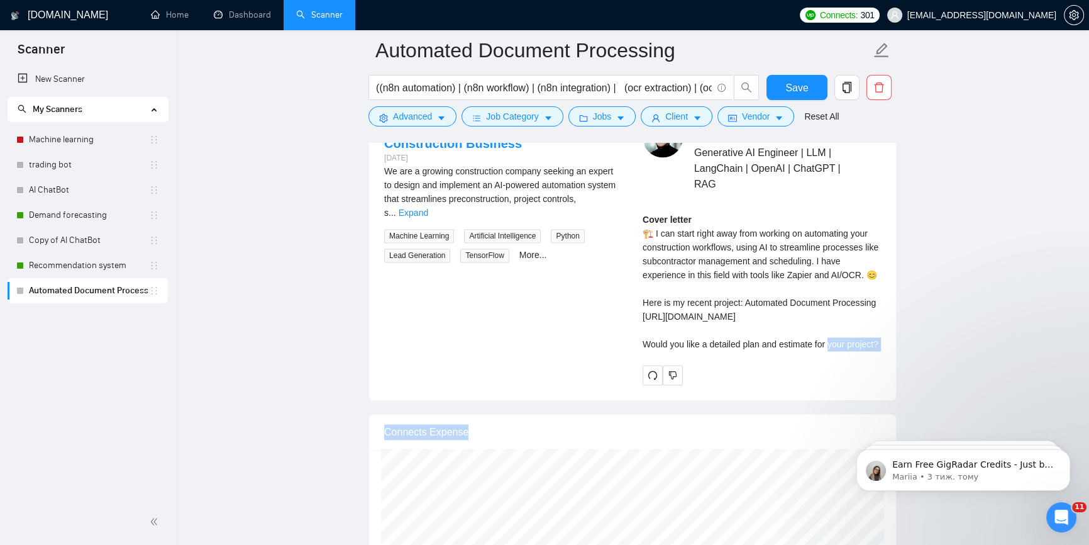
drag, startPoint x: 644, startPoint y: 457, endPoint x: 881, endPoint y: 341, distance: 263.8
click at [881, 341] on div "[PERSON_NAME] Generative AI Engineer | LLM | LangChain | OpenAI | ChatGPT | RAG…" at bounding box center [762, 250] width 258 height 267
copy div "uld you like a detailed plan and estimate for your project?"
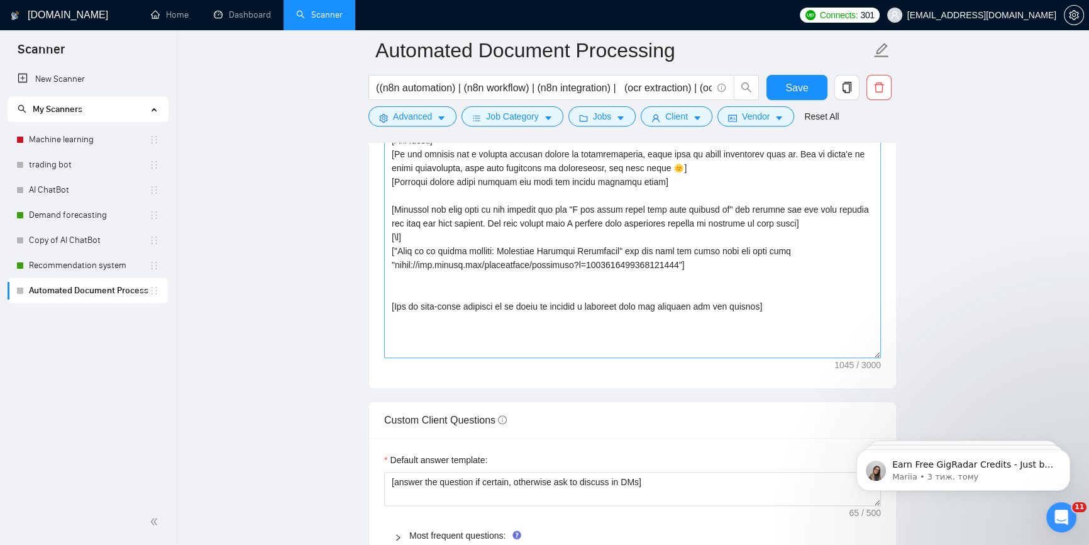
scroll to position [1468, 0]
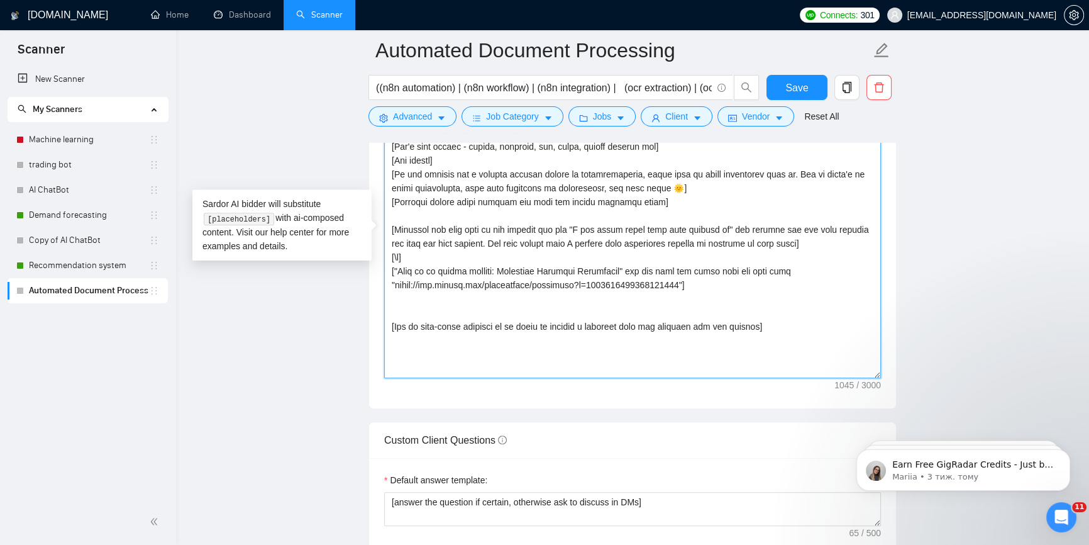
drag, startPoint x: 762, startPoint y: 323, endPoint x: 396, endPoint y: 326, distance: 365.4
click at [396, 326] on textarea "Cover letter template:" at bounding box center [632, 236] width 497 height 283
paste textarea "natural, open-ended question that offers a detailed plan and estimate without s…"
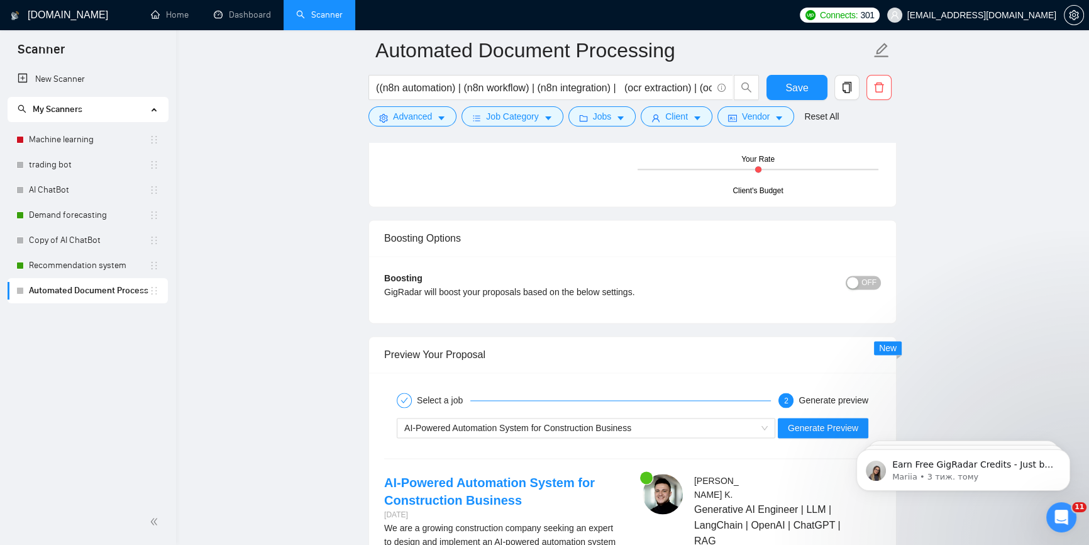
scroll to position [2211, 0]
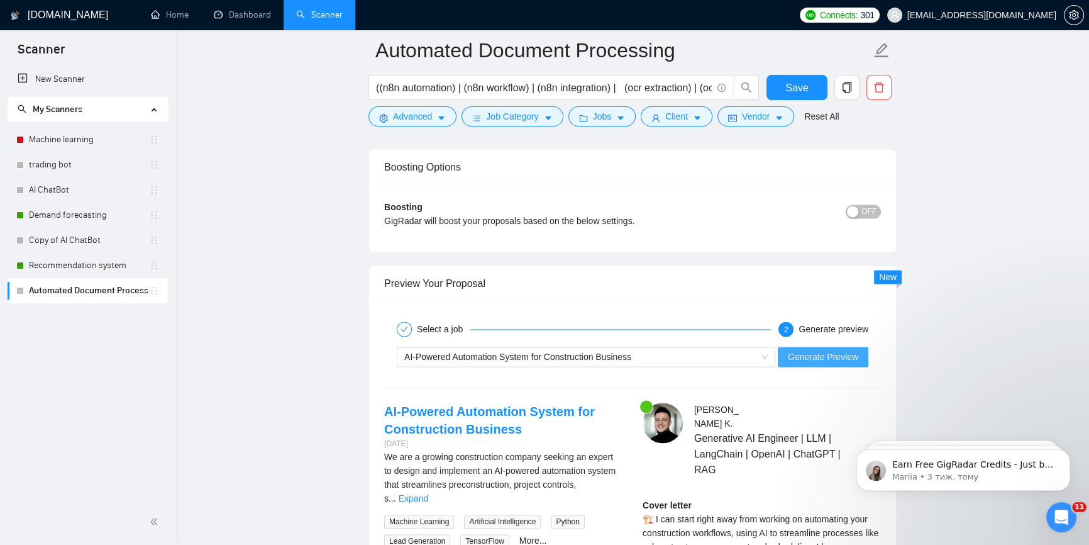
click at [841, 355] on span "Generate Preview" at bounding box center [823, 357] width 70 height 14
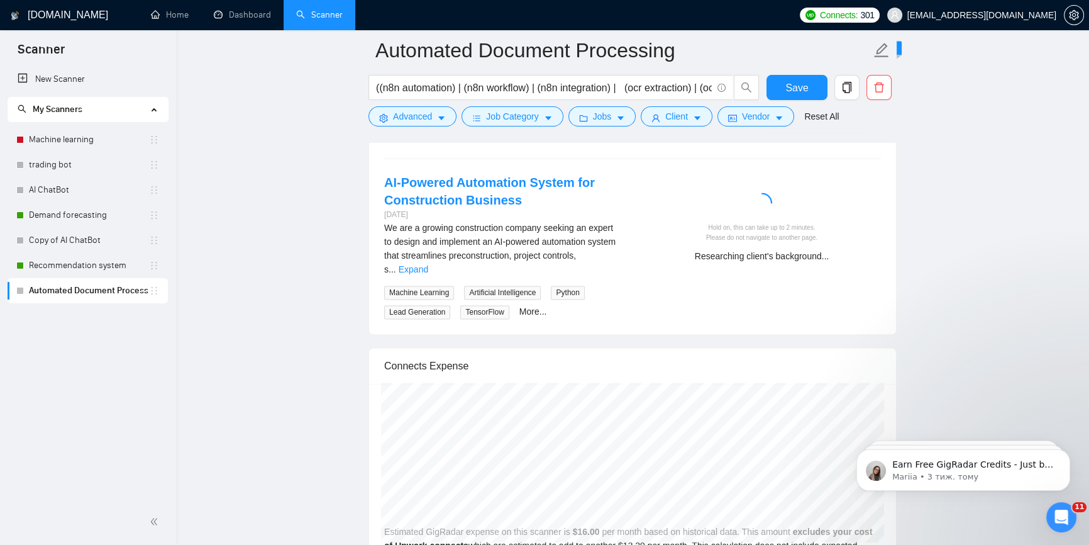
scroll to position [2383, 0]
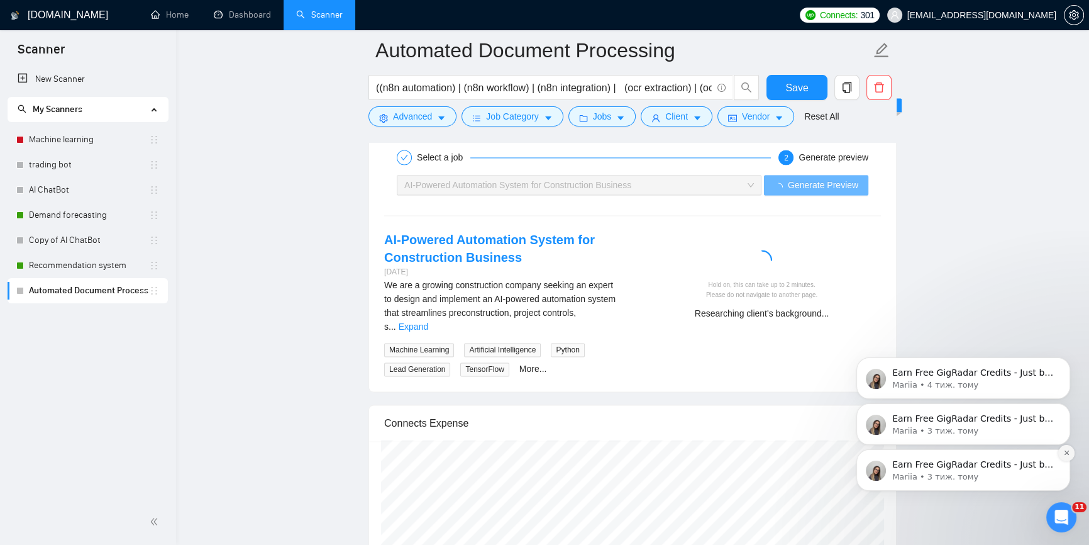
click at [1070, 449] on button "Dismiss notification" at bounding box center [1066, 453] width 16 height 16
click at [1068, 454] on icon "Dismiss notification" at bounding box center [1066, 452] width 7 height 7
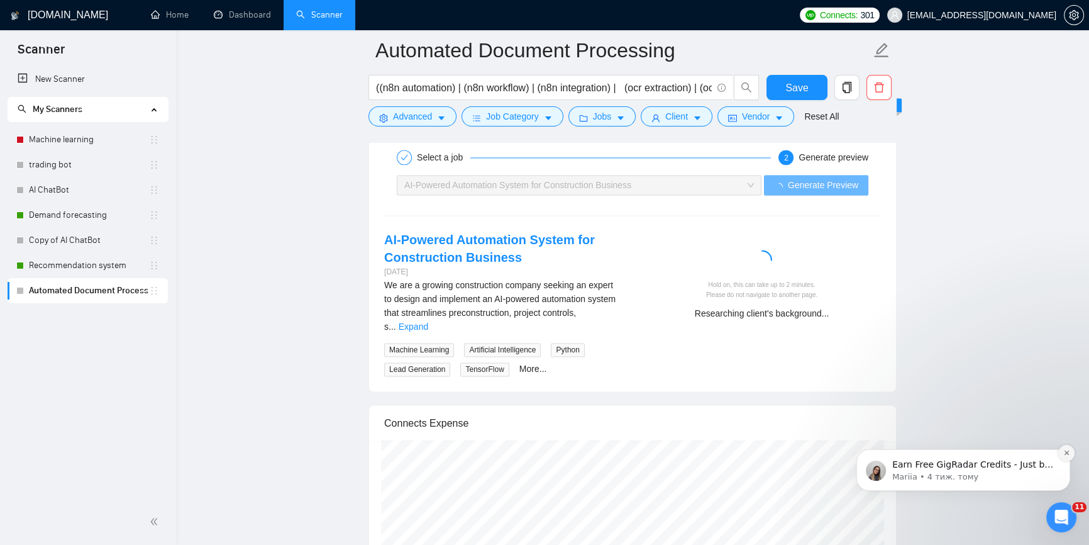
click at [1068, 450] on icon "Dismiss notification" at bounding box center [1066, 452] width 7 height 7
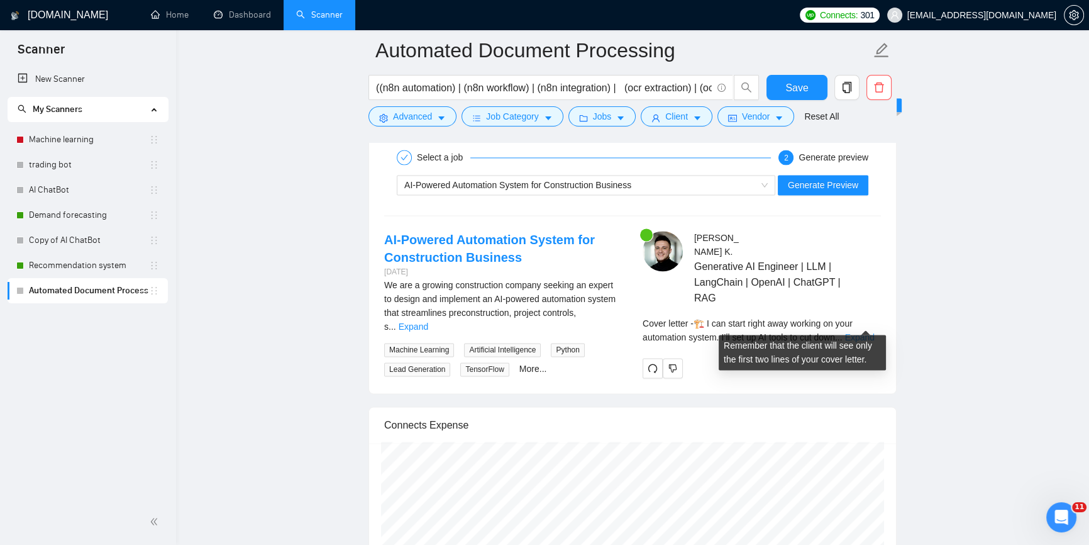
click at [857, 332] on link "Expand" at bounding box center [860, 337] width 30 height 10
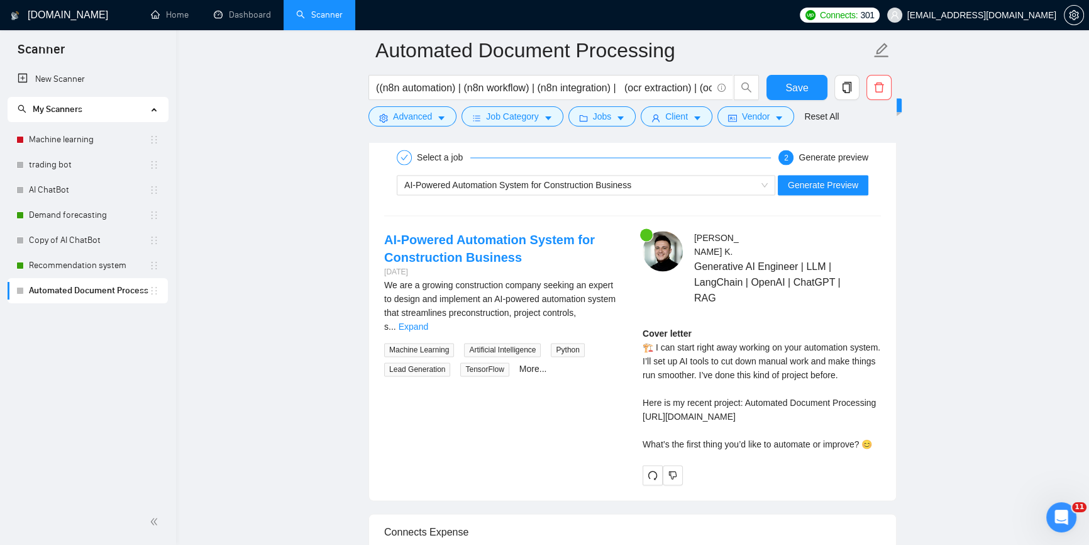
drag, startPoint x: 884, startPoint y: 457, endPoint x: 621, endPoint y: 462, distance: 262.9
click at [621, 462] on div "AI-Powered Automation System for Construction Business [DATE] We are a growing …" at bounding box center [632, 357] width 517 height 253
copy div "hat’s the first thing you’d like to automate or improve? 😊"
drag, startPoint x: 639, startPoint y: 318, endPoint x: 896, endPoint y: 460, distance: 293.3
click at [896, 460] on div "Select a job 2 Generate preview AI-Powered Automation System for Construction B…" at bounding box center [632, 315] width 527 height 370
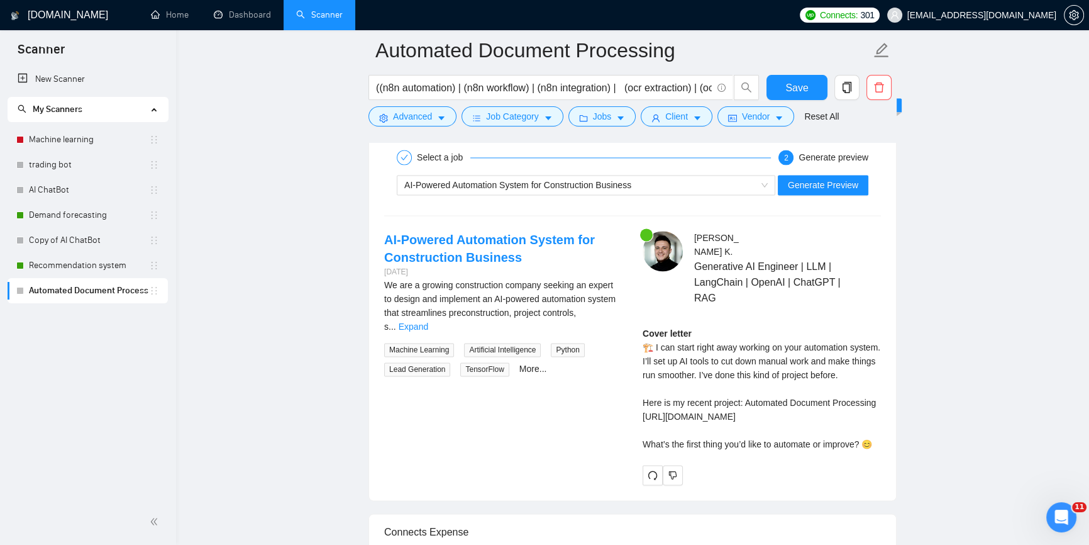
copy div "Cover letter 🏗️ I can start right away working on your automation system. I’ll …"
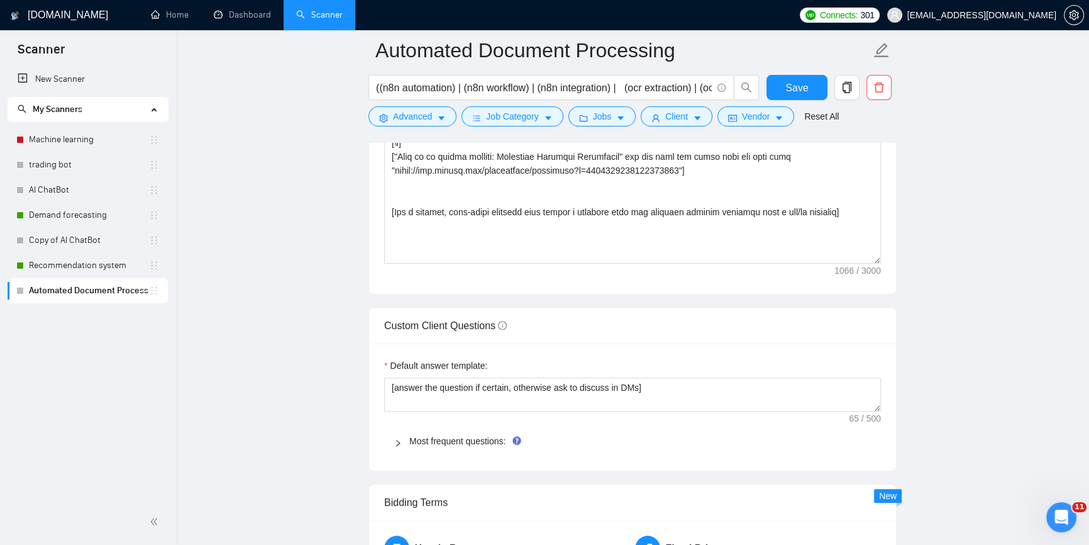
scroll to position [1468, 0]
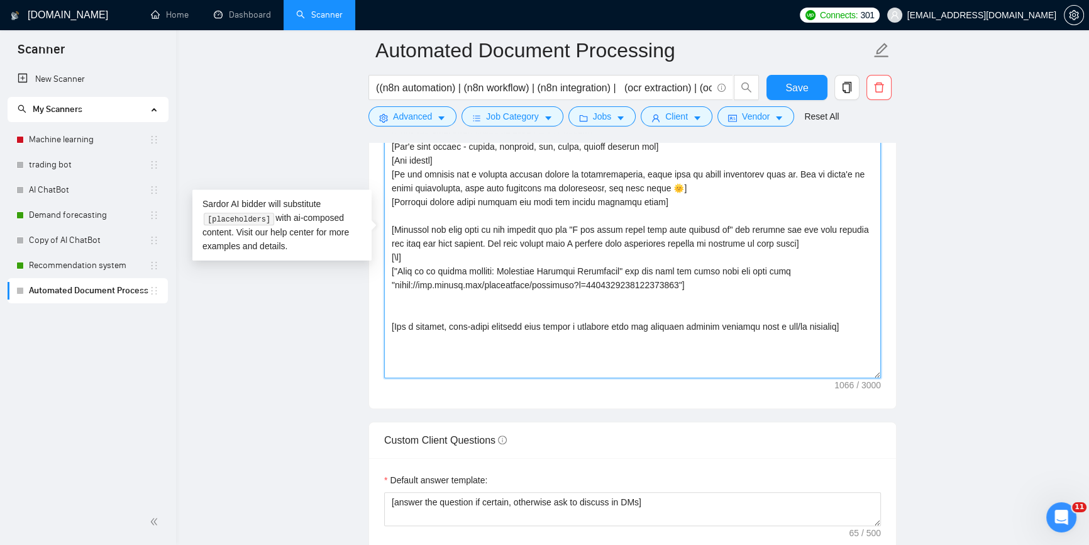
drag, startPoint x: 688, startPoint y: 321, endPoint x: 844, endPoint y: 321, distance: 156.0
click at [844, 321] on textarea "Cover letter template:" at bounding box center [632, 236] width 497 height 283
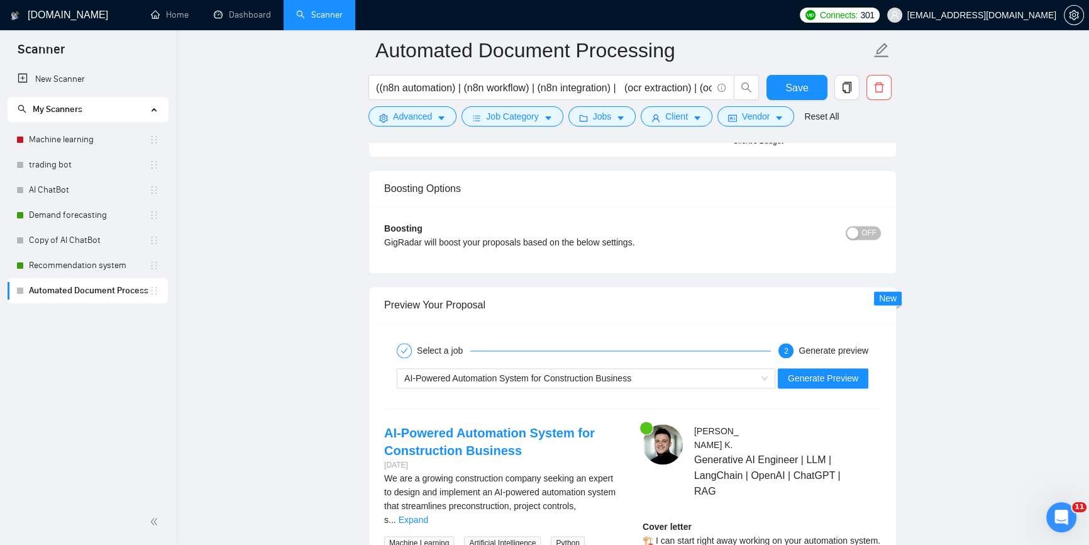
scroll to position [2268, 0]
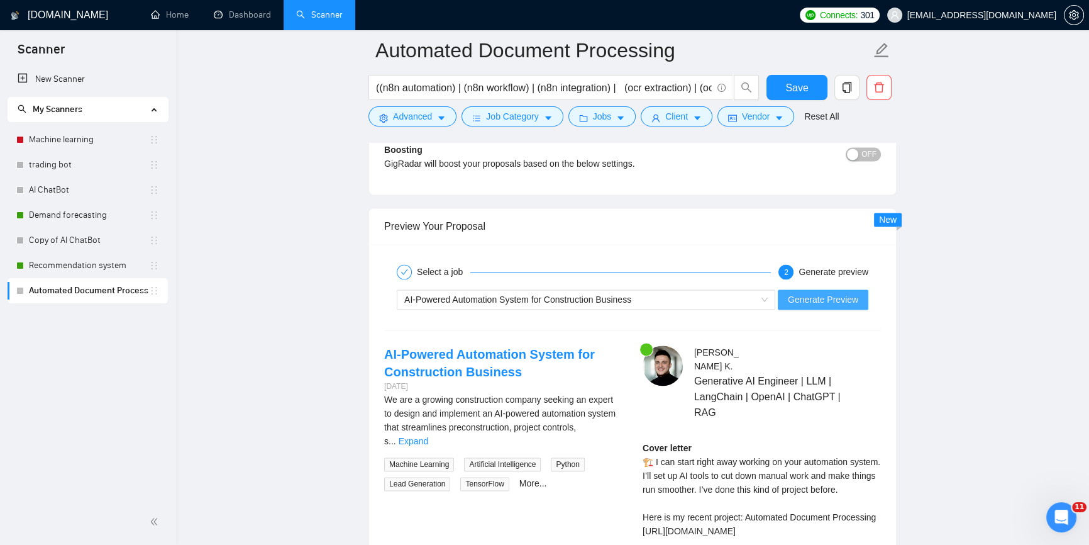
click at [840, 299] on span "Generate Preview" at bounding box center [823, 299] width 70 height 14
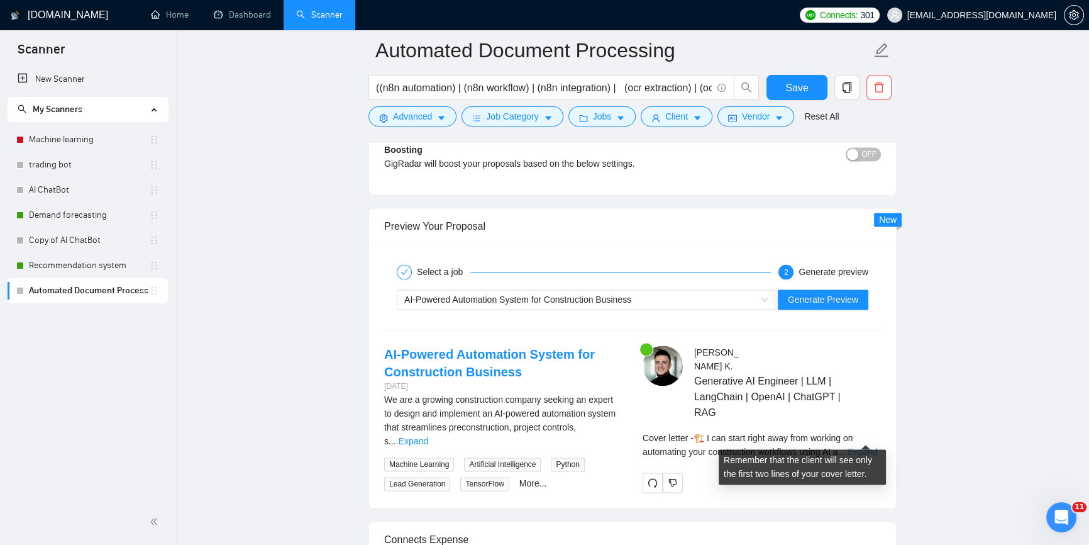
click at [866, 446] on link "Expand" at bounding box center [863, 451] width 30 height 10
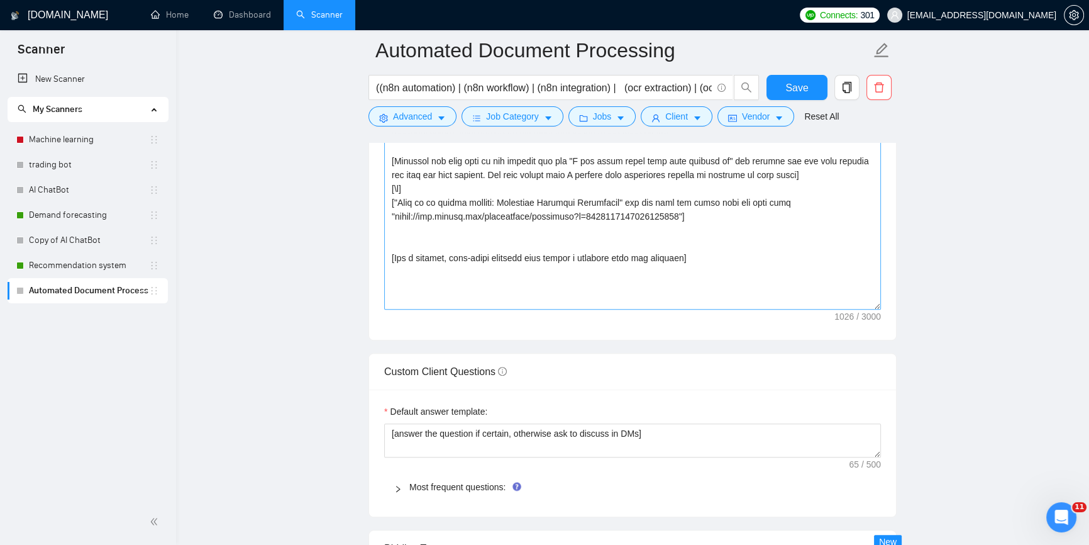
scroll to position [1525, 0]
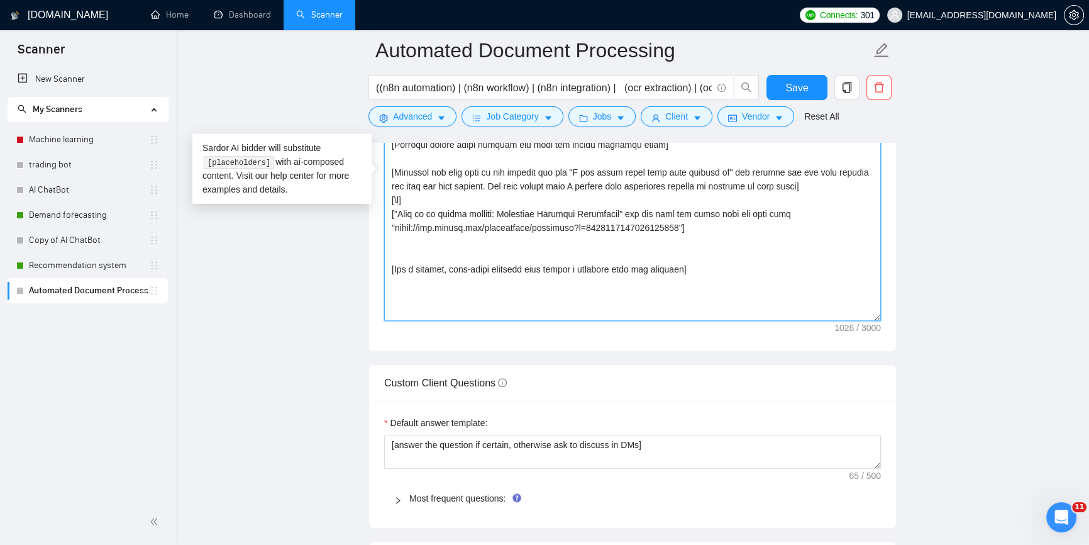
drag, startPoint x: 444, startPoint y: 268, endPoint x: 494, endPoint y: 267, distance: 50.3
click at [494, 267] on textarea "Cover letter template:" at bounding box center [632, 179] width 497 height 283
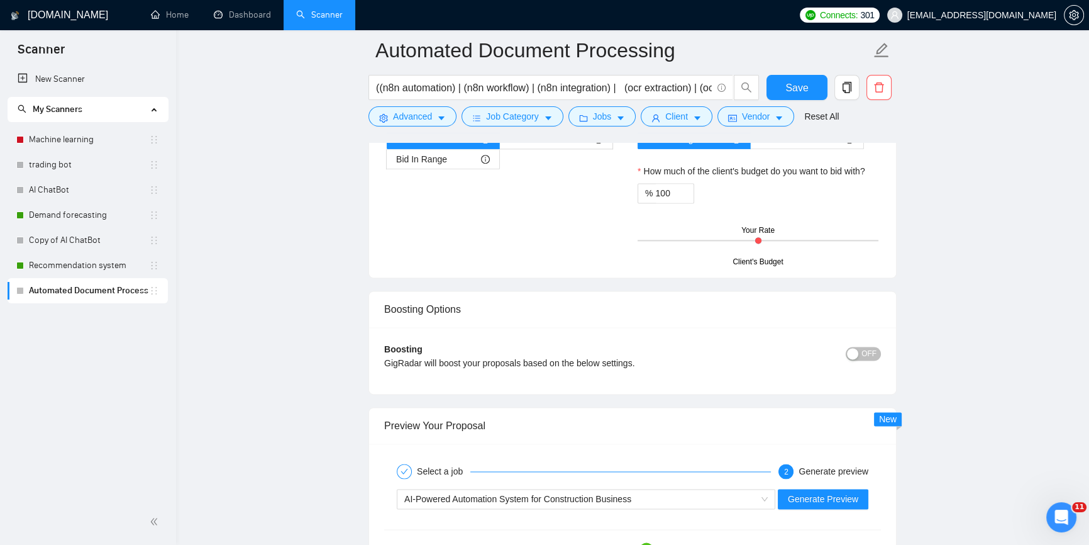
scroll to position [2211, 0]
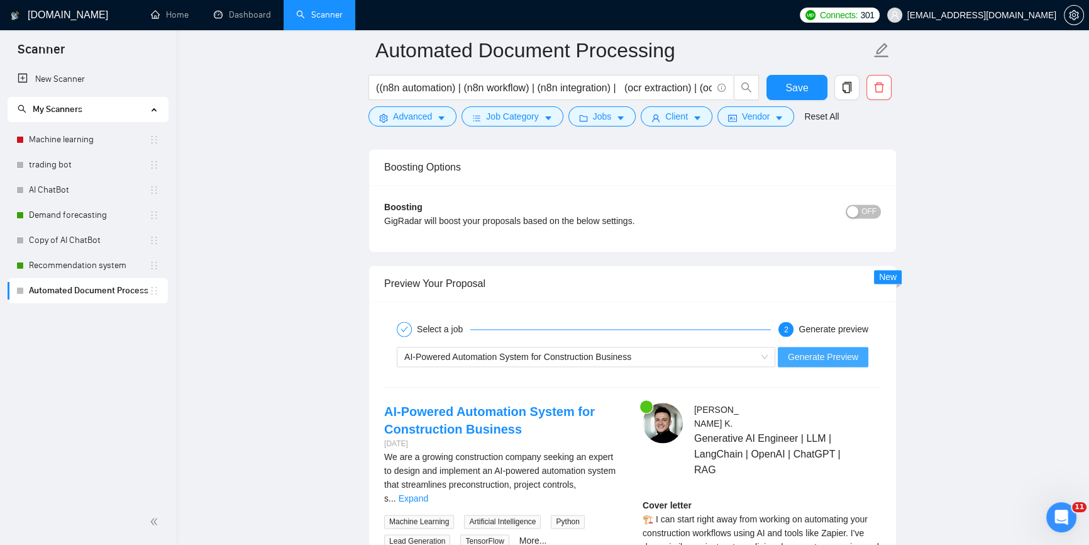
click at [826, 358] on span "Generate Preview" at bounding box center [823, 357] width 70 height 14
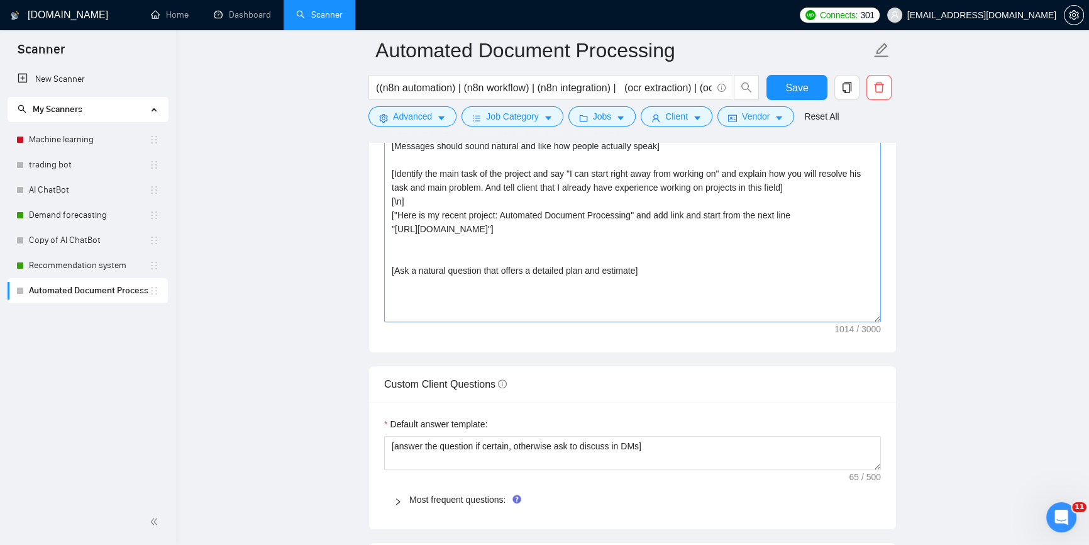
scroll to position [1468, 0]
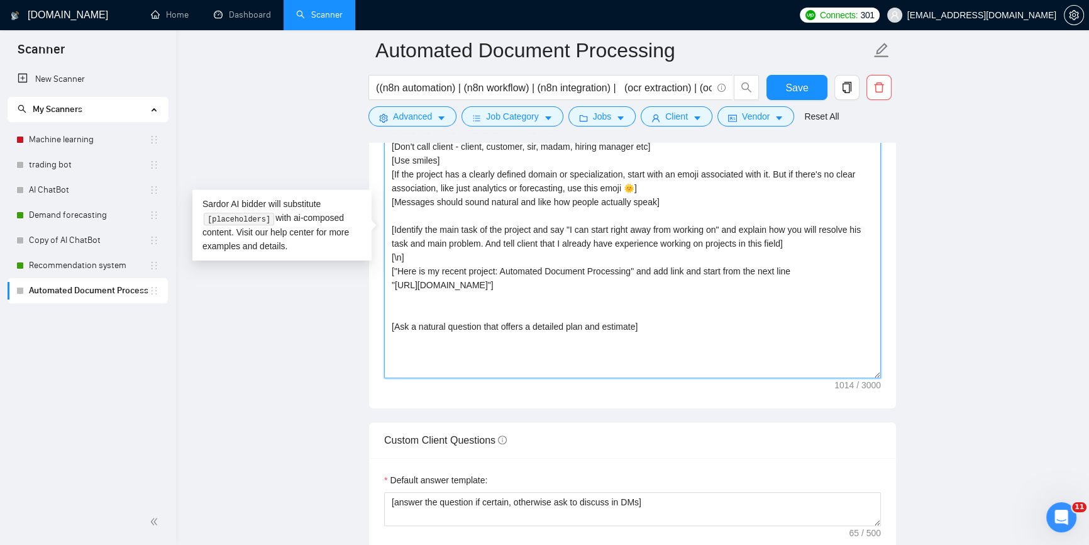
drag, startPoint x: 394, startPoint y: 323, endPoint x: 633, endPoint y: 326, distance: 239.0
click at [633, 326] on textarea "[Use only friendly simple english as non-ntive speaker] [Don't use complex word…" at bounding box center [632, 236] width 497 height 283
paste textarea "Can I send you a short plan and estimate to get started?"
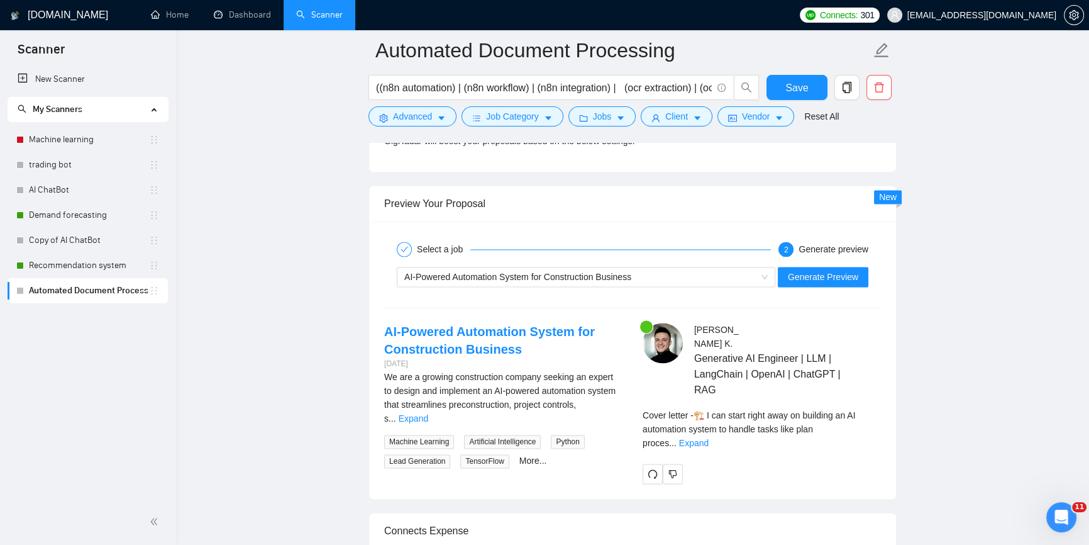
scroll to position [2383, 0]
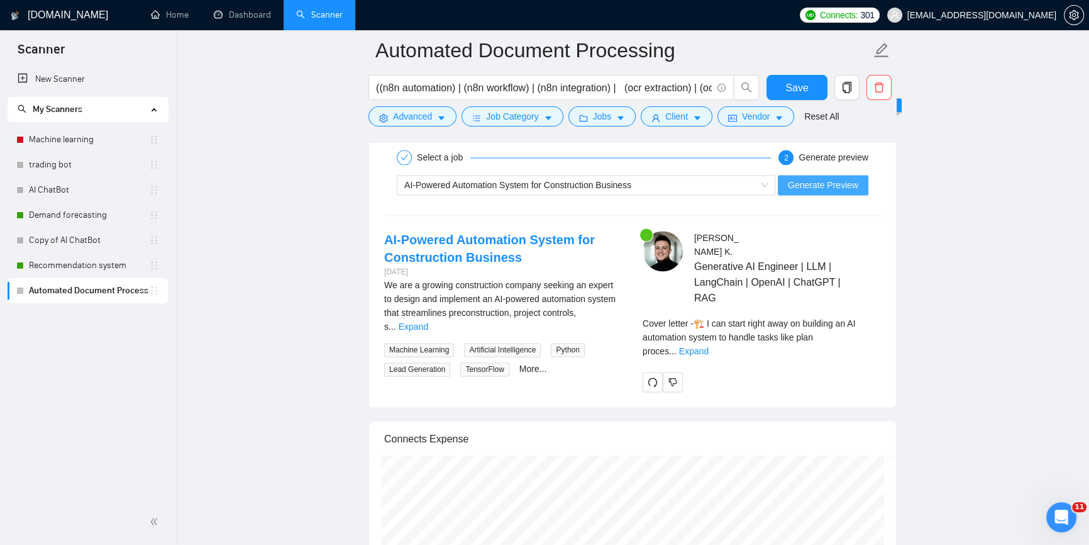
click at [827, 195] on div "AI-Powered Automation System for Construction Business Generate Preview" at bounding box center [632, 185] width 499 height 30
click at [843, 189] on span "Generate Preview" at bounding box center [823, 185] width 70 height 14
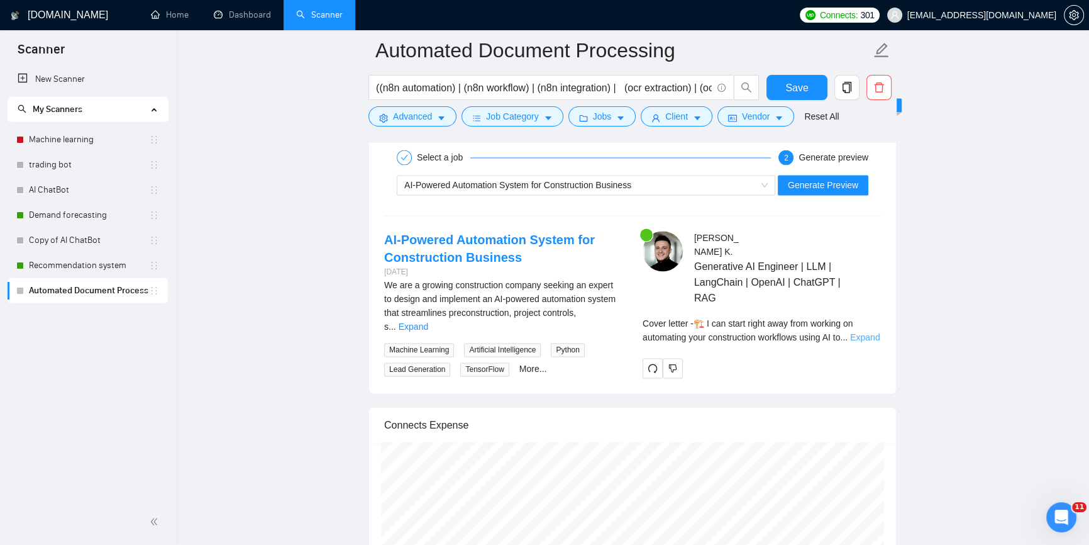
click at [860, 332] on link "Expand" at bounding box center [865, 337] width 30 height 10
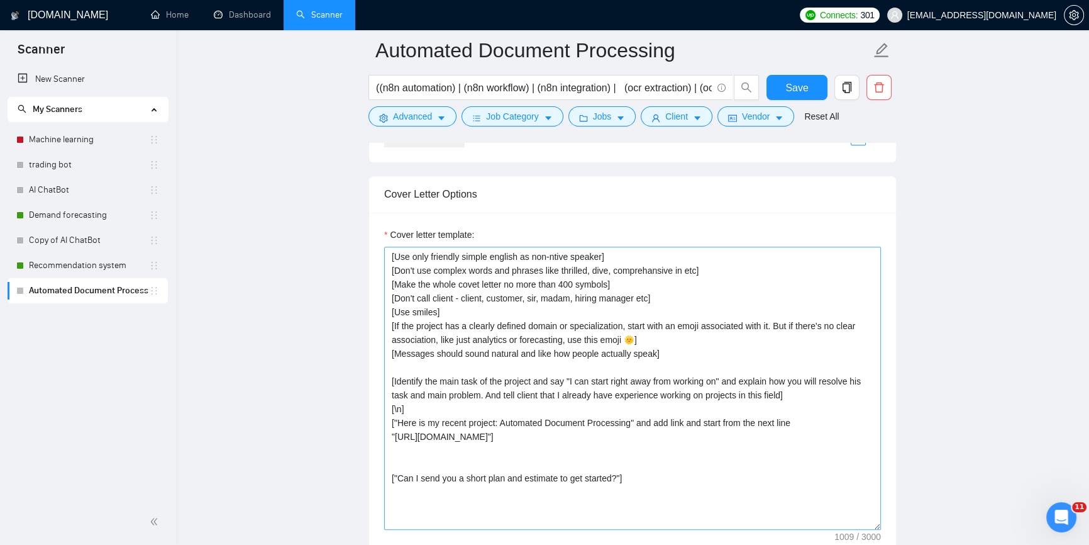
scroll to position [1296, 0]
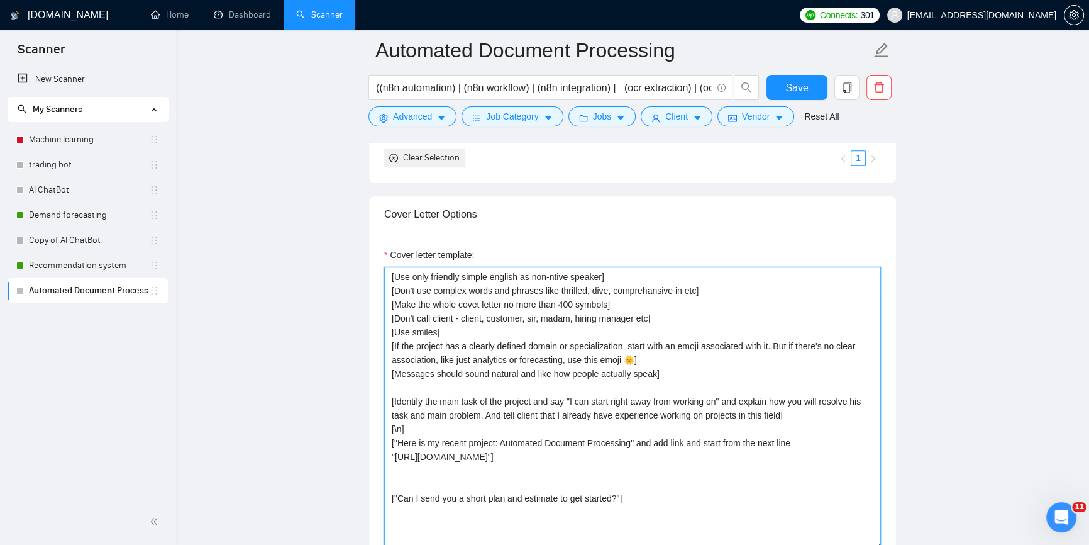
click at [648, 485] on textarea "[Use only friendly simple english as non-ntive speaker] [Don't use complex word…" at bounding box center [632, 408] width 497 height 283
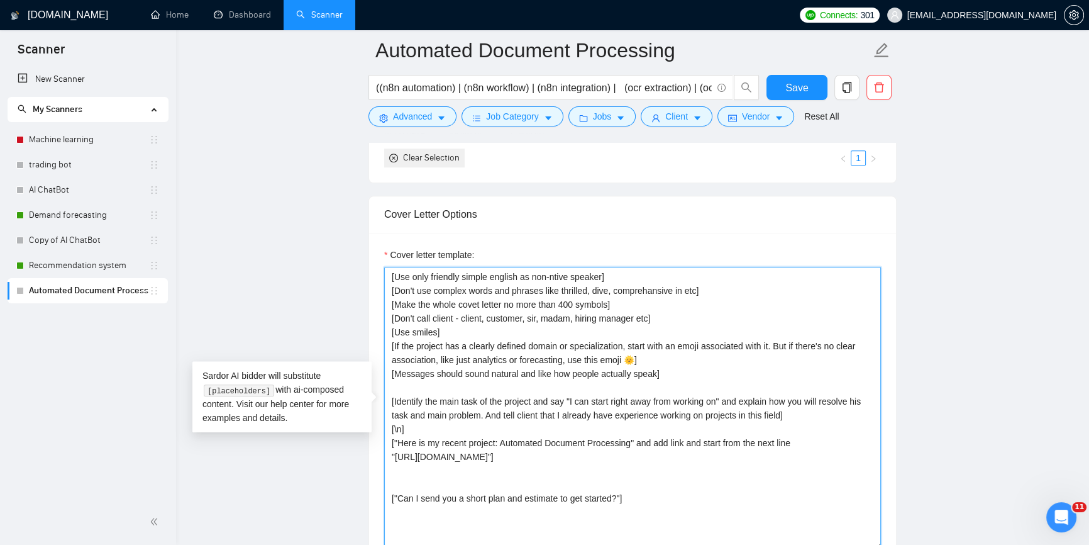
drag, startPoint x: 619, startPoint y: 496, endPoint x: 395, endPoint y: 495, distance: 223.9
click at [395, 495] on textarea "[Use only friendly simple english as non-ntive speaker] [Don't use complex word…" at bounding box center [632, 408] width 497 height 283
paste textarea "Write a short plan and time estimate based on the project details."
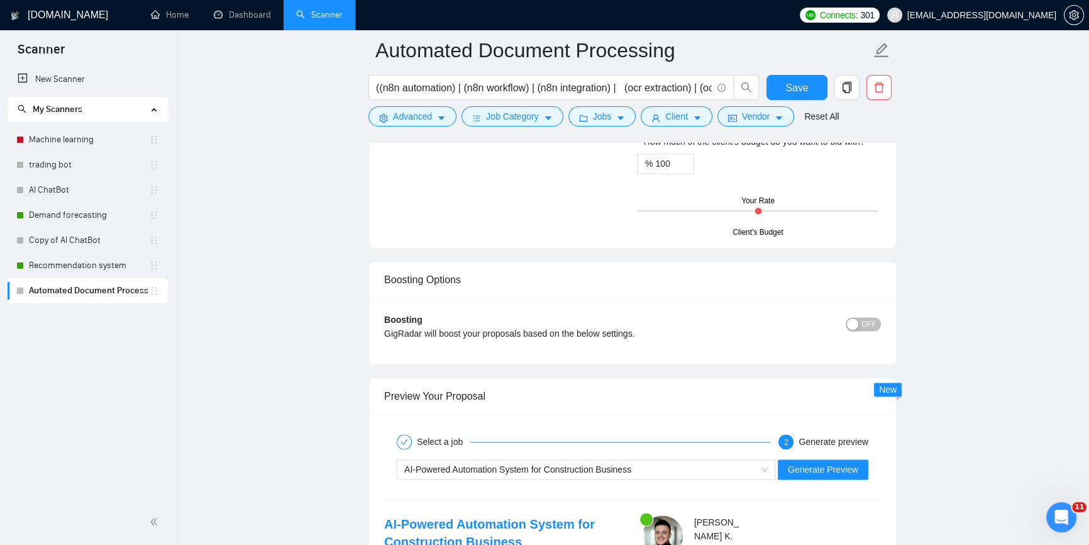
scroll to position [2154, 0]
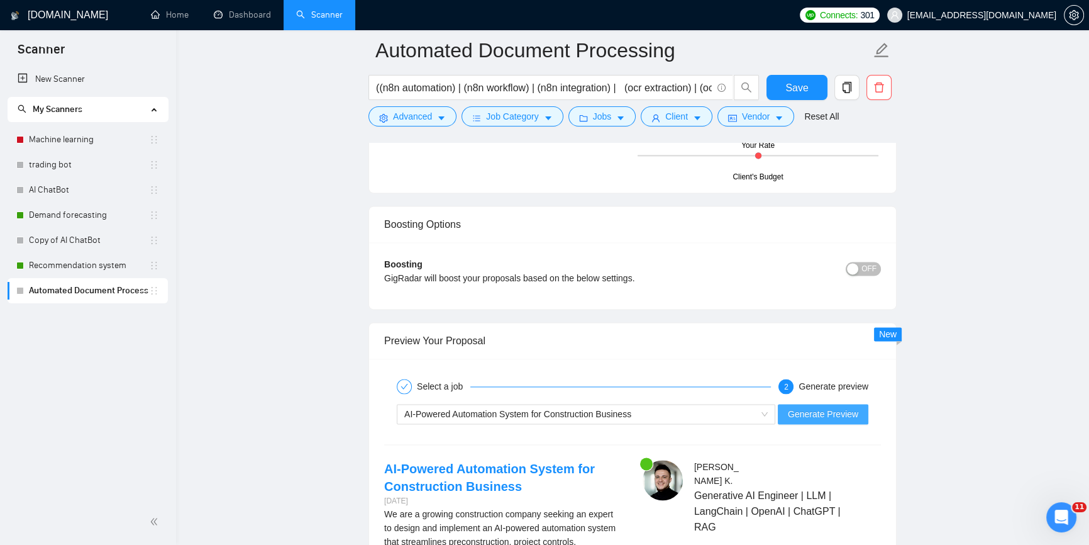
click at [842, 409] on span "Generate Preview" at bounding box center [823, 414] width 70 height 14
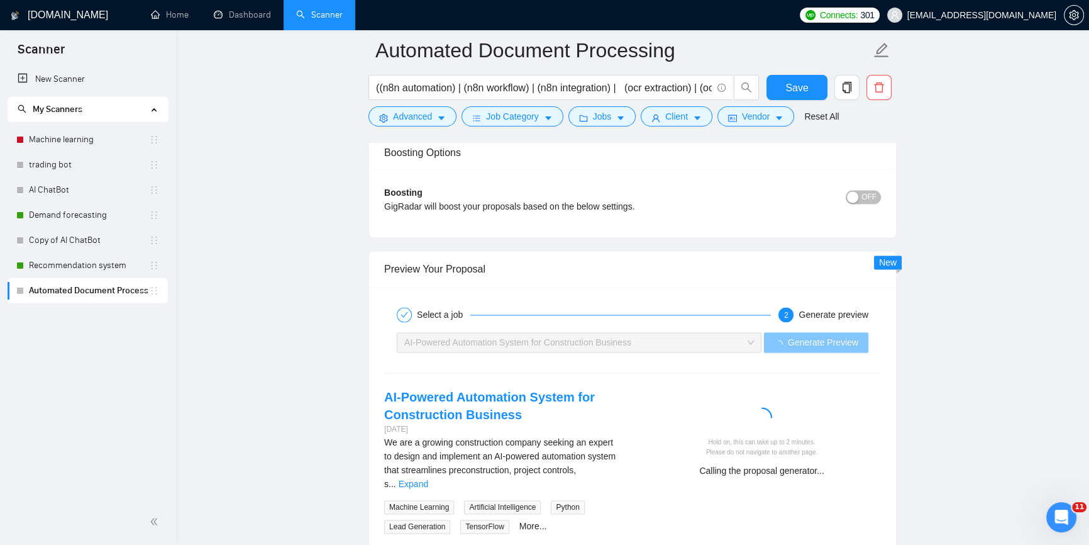
scroll to position [2326, 0]
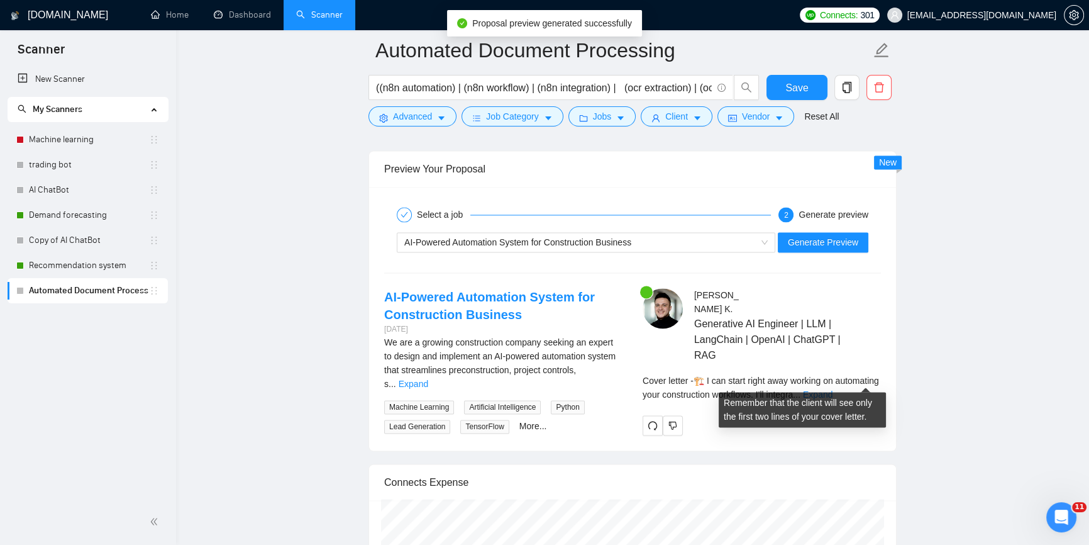
click at [874, 384] on div "Cover letter - 🏗️ I can start right away working on automating your constructio…" at bounding box center [762, 388] width 238 height 28
click at [833, 389] on link "Expand" at bounding box center [818, 394] width 30 height 10
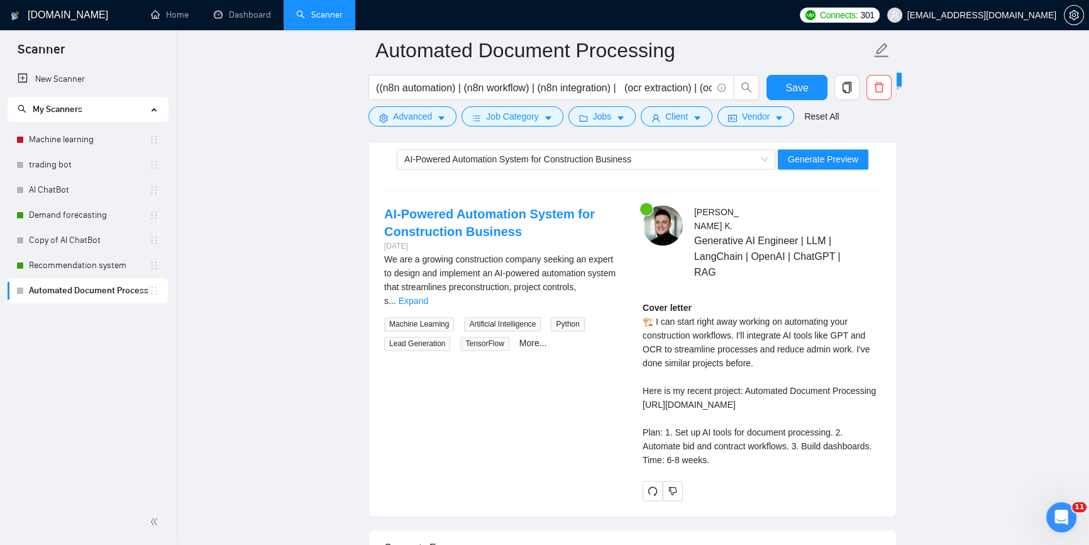
scroll to position [2497, 0]
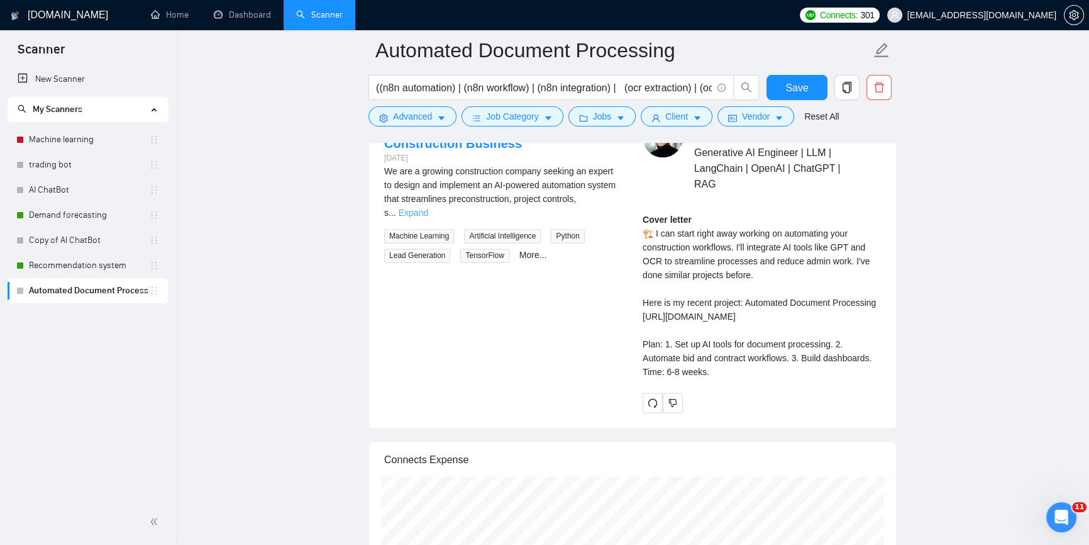
click at [428, 208] on link "Expand" at bounding box center [414, 213] width 30 height 10
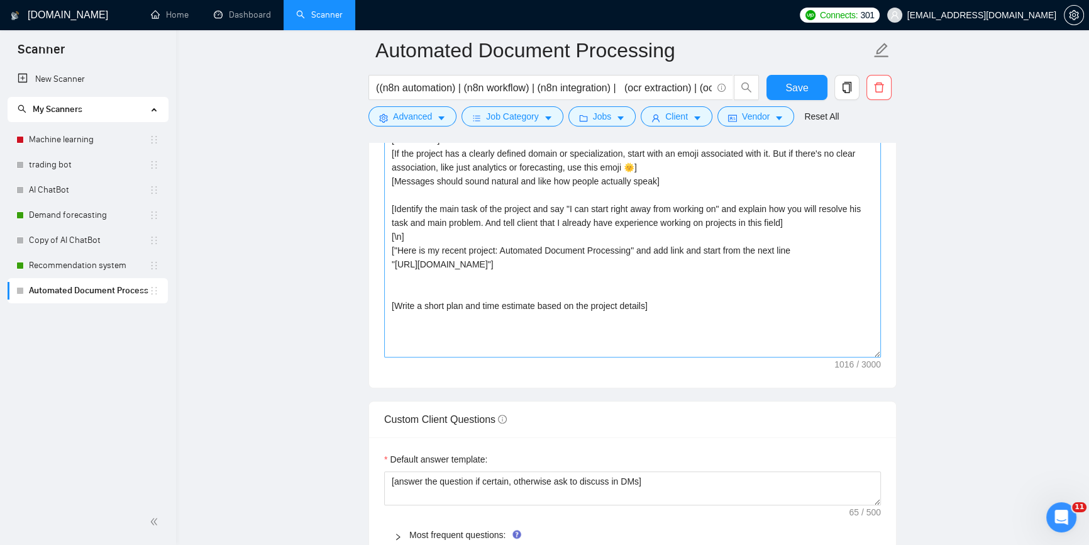
scroll to position [1468, 0]
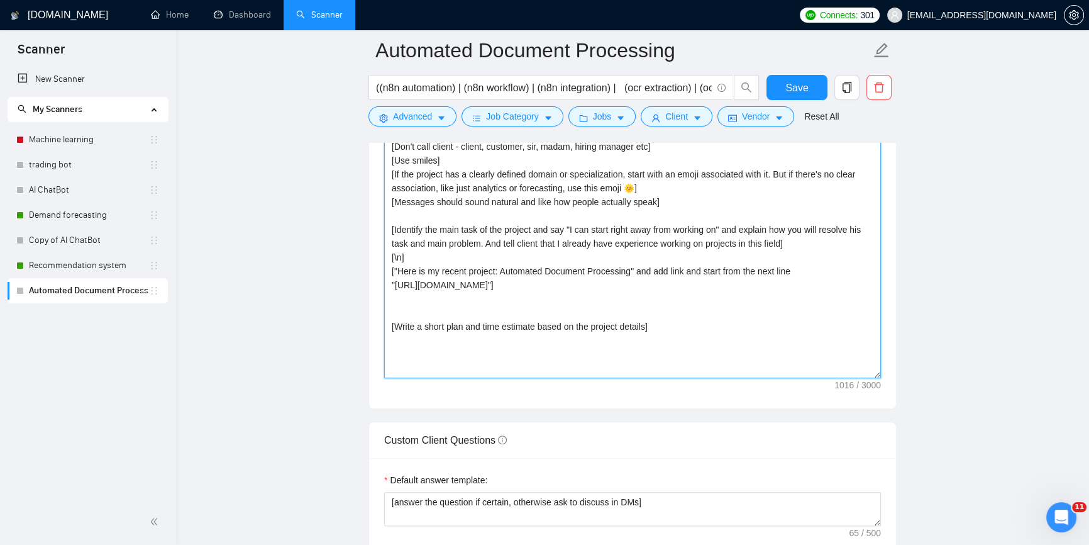
click at [580, 355] on textarea "[Use only friendly simple english as non-ntive speaker] [Don't use complex word…" at bounding box center [632, 236] width 497 height 283
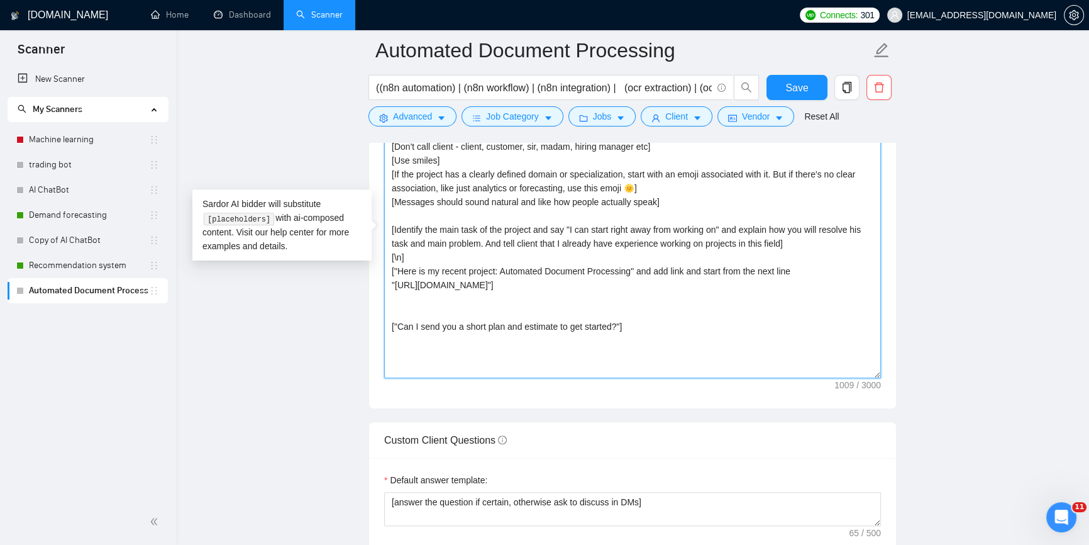
type textarea "[Use only friendly simple english as non-ntive speaker] [Don't use complex word…"
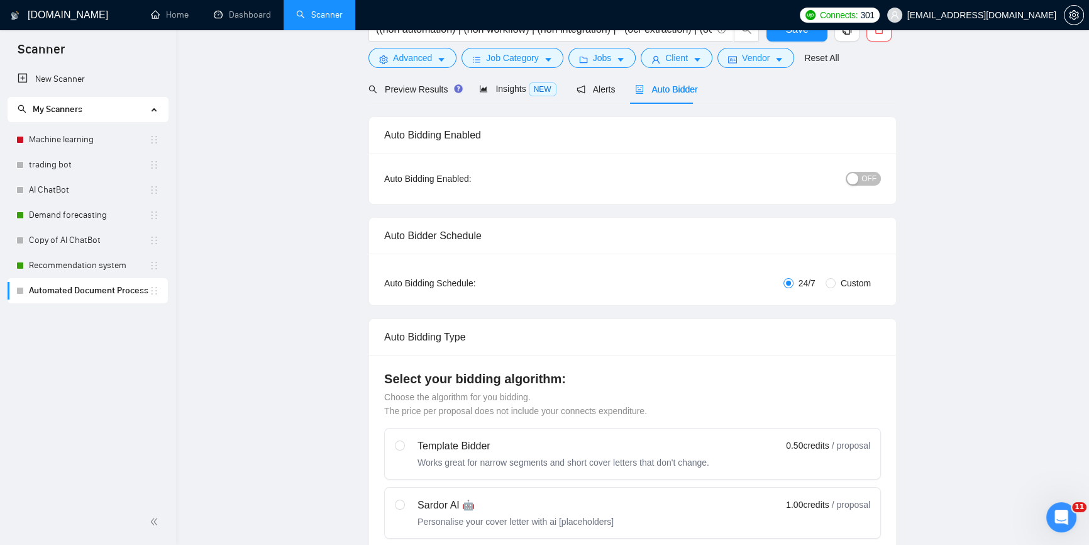
scroll to position [51, 0]
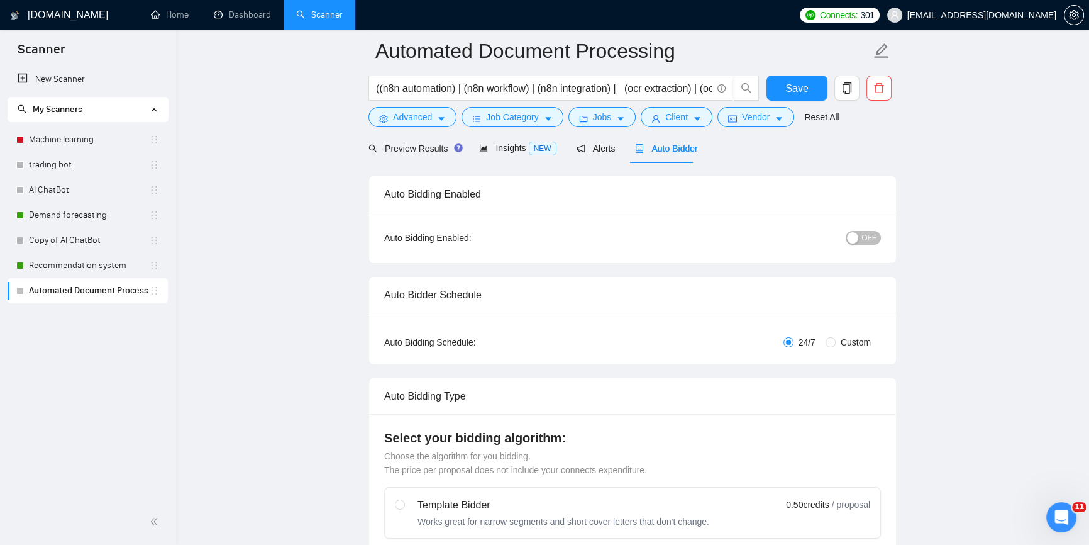
click at [868, 233] on span "OFF" at bounding box center [869, 238] width 15 height 14
click at [811, 84] on button "Save" at bounding box center [797, 87] width 61 height 25
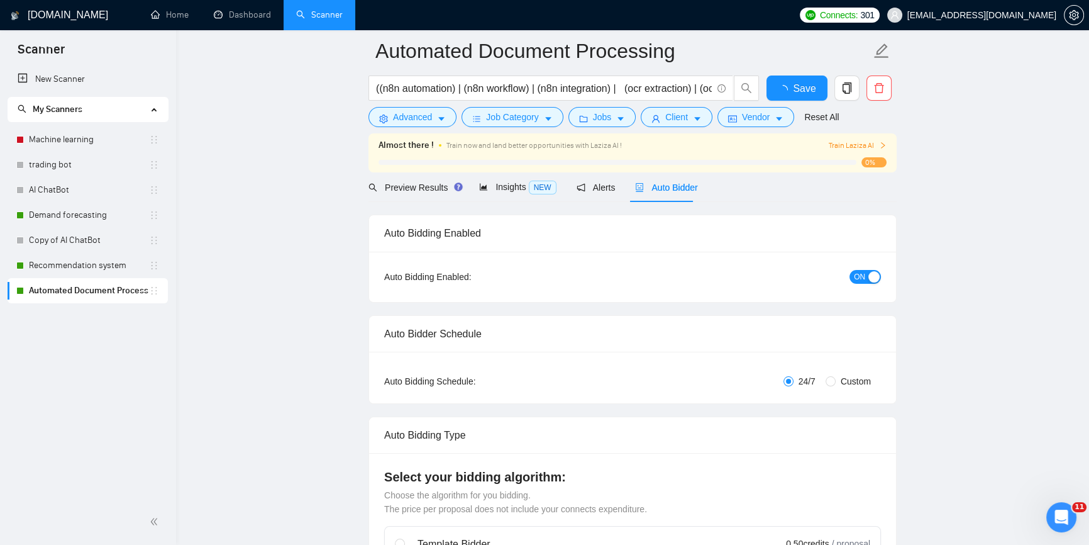
checkbox input "true"
click at [434, 188] on span "Preview Results" at bounding box center [414, 187] width 91 height 10
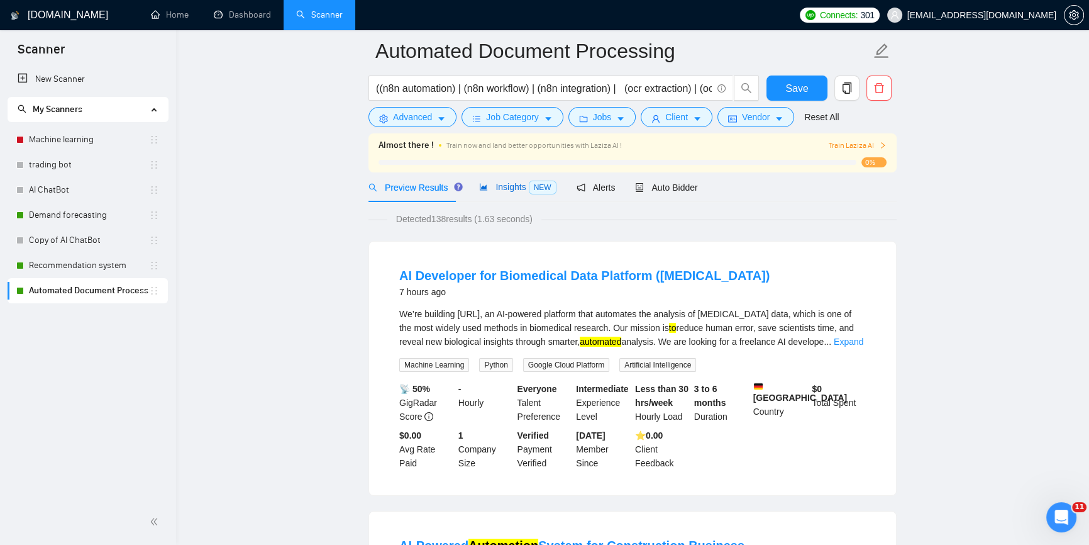
click at [494, 184] on span "Insights NEW" at bounding box center [517, 187] width 77 height 10
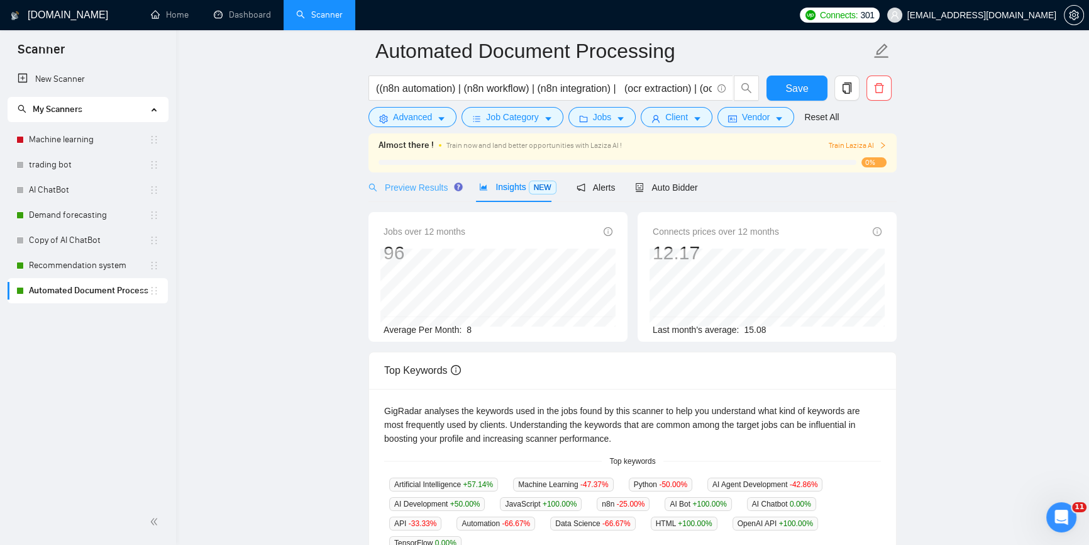
click at [395, 178] on div "Preview Results" at bounding box center [414, 187] width 91 height 30
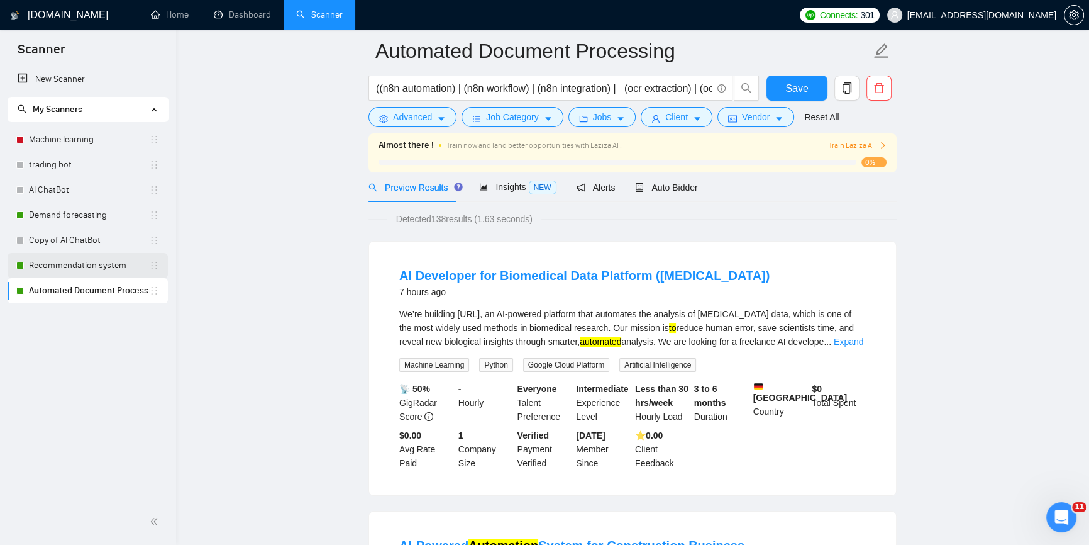
click at [70, 264] on link "Recommendation system" at bounding box center [89, 265] width 120 height 25
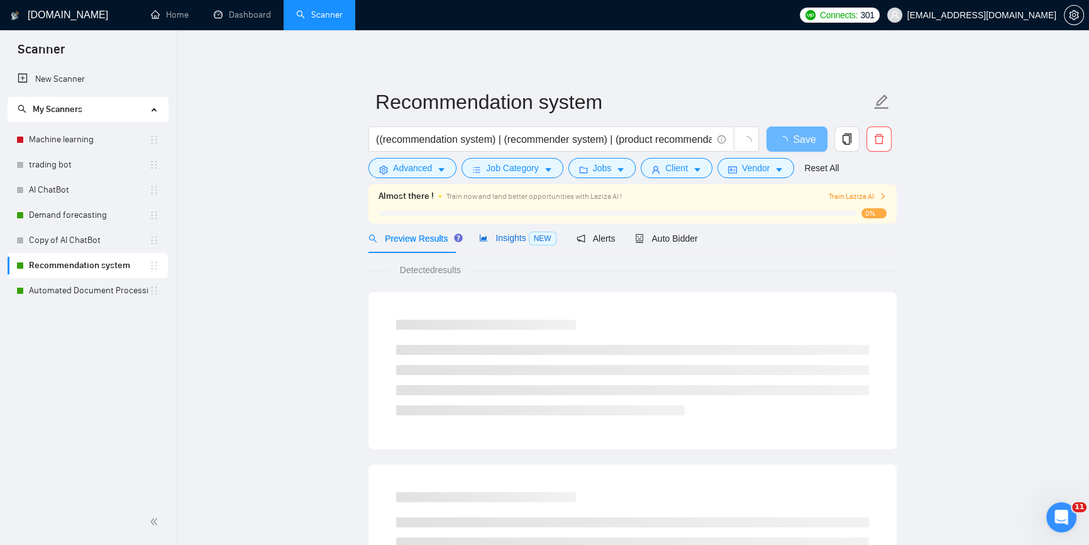
click at [497, 236] on span "Insights NEW" at bounding box center [517, 238] width 77 height 10
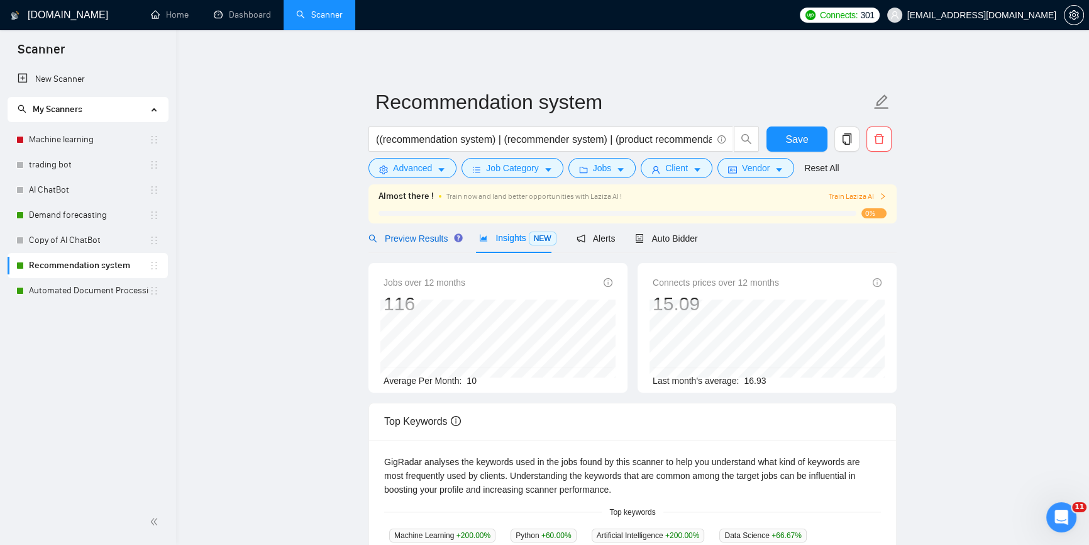
click at [397, 244] on div "Preview Results" at bounding box center [414, 238] width 91 height 14
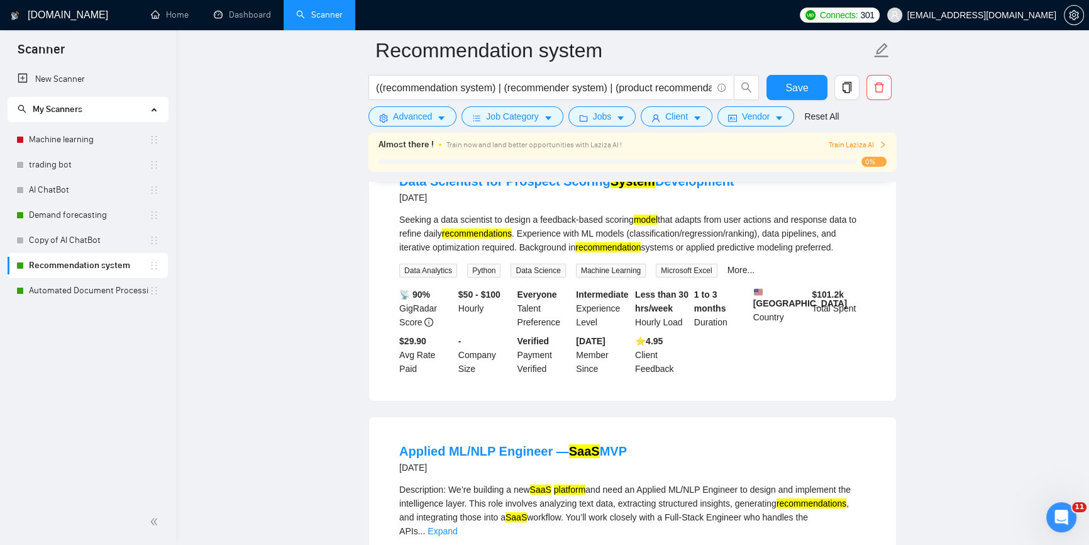
scroll to position [114, 0]
